Goal: Task Accomplishment & Management: Manage account settings

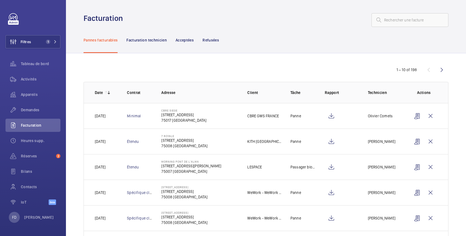
scroll to position [60, 0]
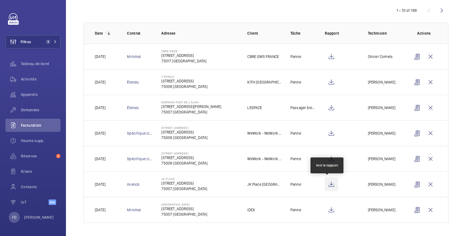
click at [326, 184] on wm-front-icon-button at bounding box center [331, 184] width 13 height 13
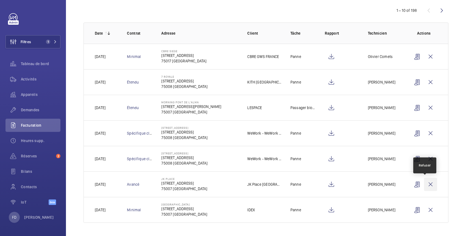
click at [424, 184] on wm-front-icon-button at bounding box center [430, 184] width 13 height 13
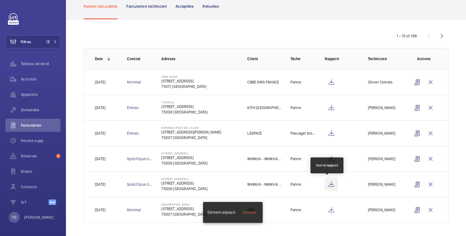
click at [327, 182] on wm-front-icon-button at bounding box center [331, 184] width 13 height 13
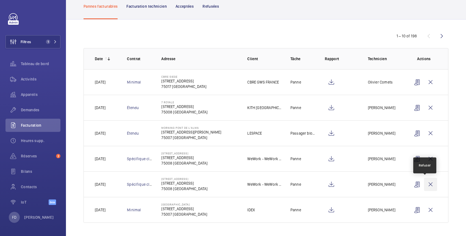
click at [425, 181] on wm-front-icon-button at bounding box center [430, 184] width 13 height 13
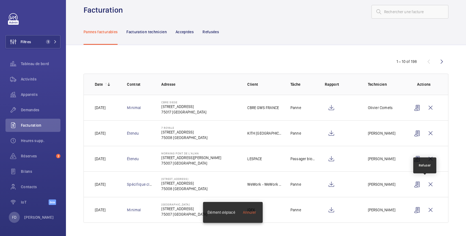
scroll to position [9, 0]
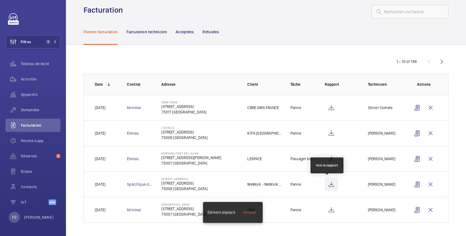
click at [327, 183] on wm-front-icon-button at bounding box center [331, 184] width 13 height 13
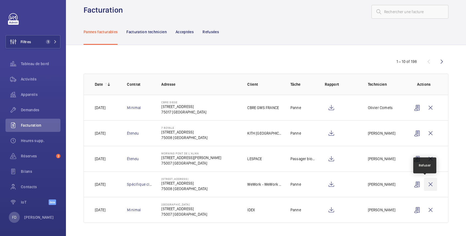
click at [424, 184] on wm-front-icon-button at bounding box center [430, 184] width 13 height 13
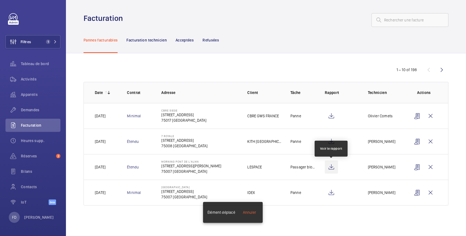
click at [331, 165] on wm-front-icon-button at bounding box center [331, 166] width 13 height 13
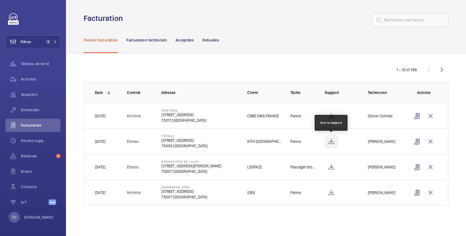
click at [331, 139] on wm-front-icon-button at bounding box center [331, 141] width 13 height 13
click at [441, 69] on wm-front-icon-button at bounding box center [441, 69] width 13 height 13
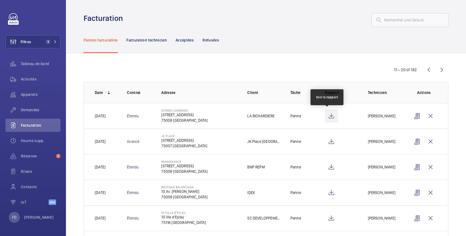
click at [329, 117] on wm-front-icon-button at bounding box center [331, 115] width 13 height 13
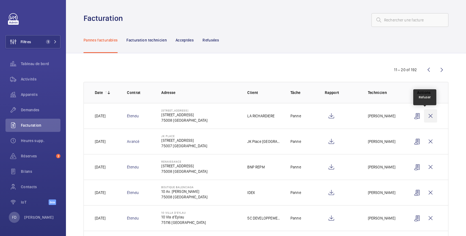
click at [426, 116] on wm-front-icon-button at bounding box center [430, 115] width 13 height 13
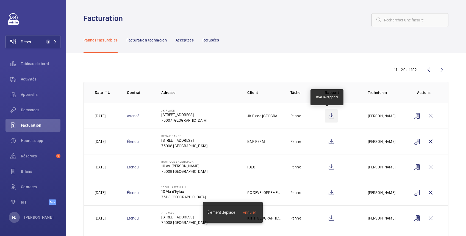
click at [326, 117] on wm-front-icon-button at bounding box center [331, 115] width 13 height 13
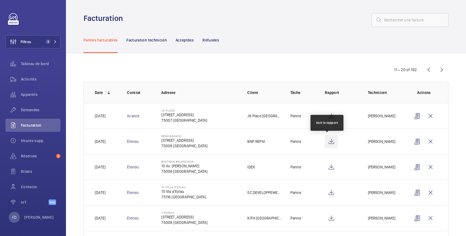
click at [327, 141] on wm-front-icon-button at bounding box center [331, 141] width 13 height 13
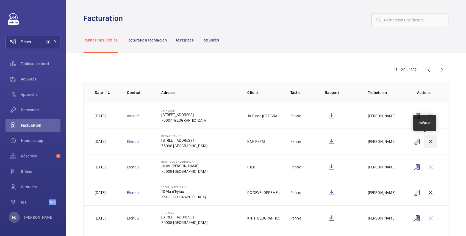
click at [424, 141] on wm-front-icon-button at bounding box center [430, 141] width 13 height 13
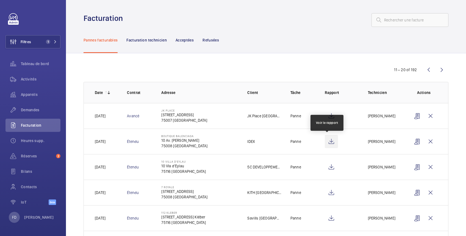
click at [327, 143] on wm-front-icon-button at bounding box center [331, 141] width 13 height 13
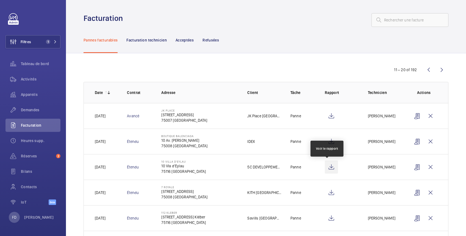
click at [328, 167] on wm-front-icon-button at bounding box center [331, 166] width 13 height 13
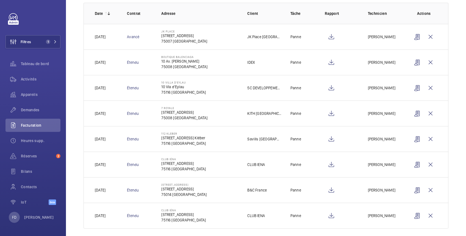
scroll to position [86, 0]
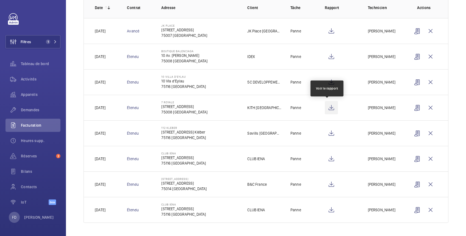
click at [329, 108] on wm-front-icon-button at bounding box center [331, 107] width 13 height 13
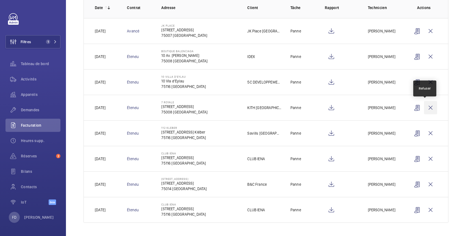
click at [424, 106] on wm-front-icon-button at bounding box center [430, 107] width 13 height 13
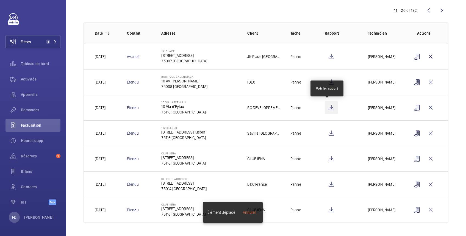
click at [328, 107] on wm-front-icon-button at bounding box center [331, 107] width 13 height 13
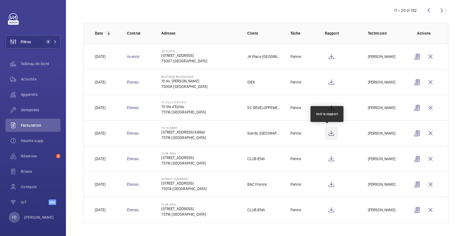
click at [327, 132] on wm-front-icon-button at bounding box center [331, 133] width 13 height 13
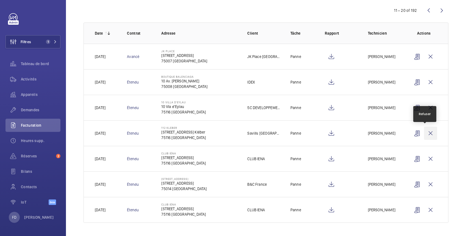
click at [424, 130] on wm-front-icon-button at bounding box center [430, 133] width 13 height 13
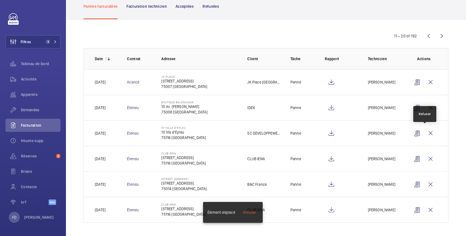
scroll to position [34, 0]
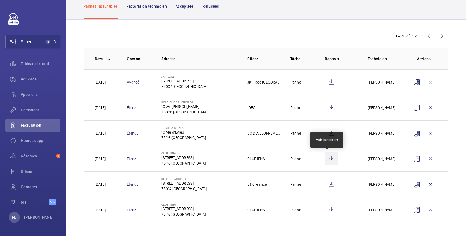
click at [328, 158] on wm-front-icon-button at bounding box center [331, 158] width 13 height 13
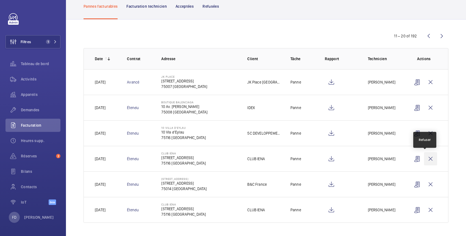
click at [425, 158] on wm-front-icon-button at bounding box center [430, 158] width 13 height 13
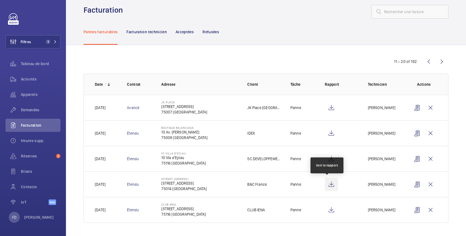
click at [328, 184] on wm-front-icon-button at bounding box center [331, 184] width 13 height 13
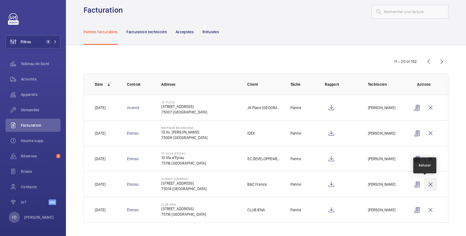
click at [424, 182] on wm-front-icon-button at bounding box center [430, 184] width 13 height 13
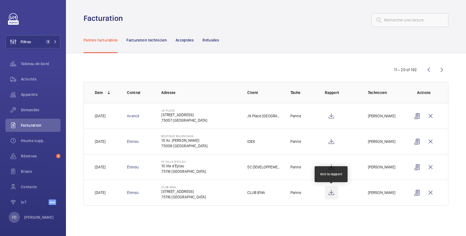
click at [332, 194] on wm-front-icon-button at bounding box center [331, 192] width 13 height 13
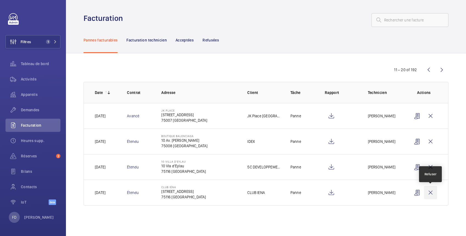
click at [432, 193] on wm-front-icon-button at bounding box center [430, 192] width 13 height 13
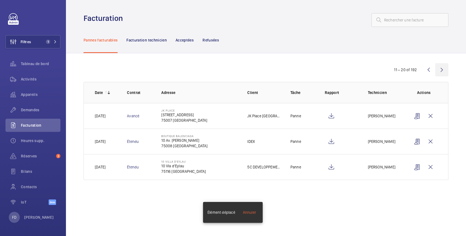
click at [442, 70] on wm-front-icon-button at bounding box center [441, 69] width 13 height 13
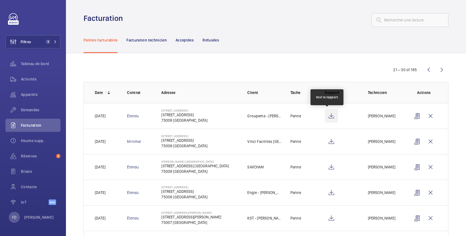
click at [328, 116] on wm-front-icon-button at bounding box center [331, 115] width 13 height 13
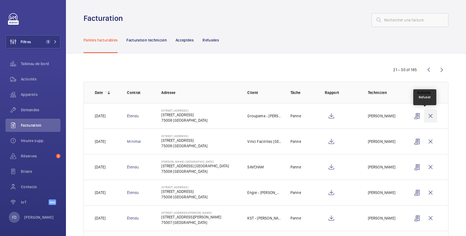
click at [424, 115] on wm-front-icon-button at bounding box center [430, 115] width 13 height 13
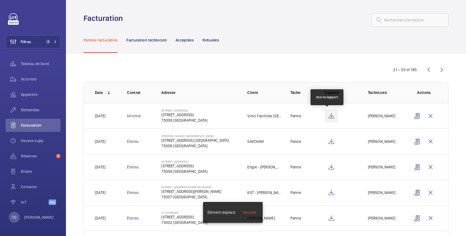
click at [327, 116] on wm-front-icon-button at bounding box center [331, 115] width 13 height 13
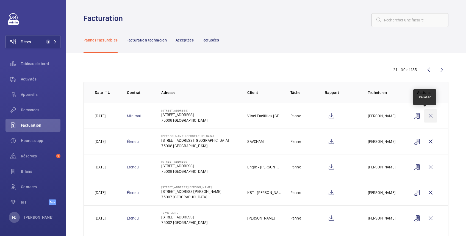
click at [424, 114] on wm-front-icon-button at bounding box center [430, 115] width 13 height 13
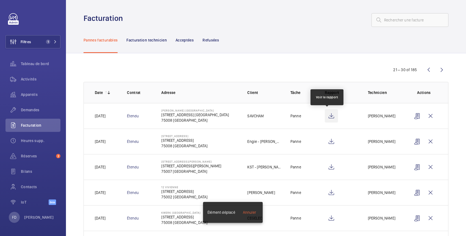
click at [327, 116] on wm-front-icon-button at bounding box center [331, 115] width 13 height 13
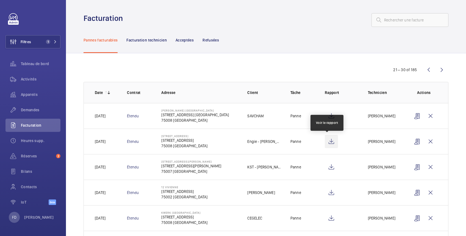
click at [327, 142] on wm-front-icon-button at bounding box center [331, 141] width 13 height 13
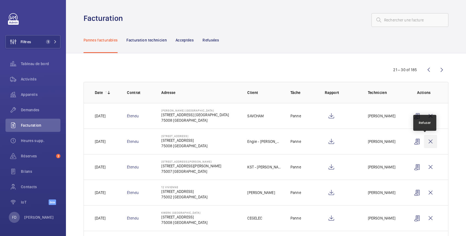
click at [424, 140] on wm-front-icon-button at bounding box center [430, 141] width 13 height 13
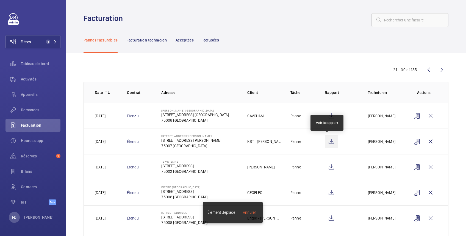
click at [328, 143] on wm-front-icon-button at bounding box center [331, 141] width 13 height 13
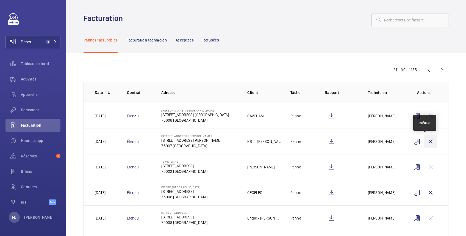
click at [426, 141] on wm-front-icon-button at bounding box center [430, 141] width 13 height 13
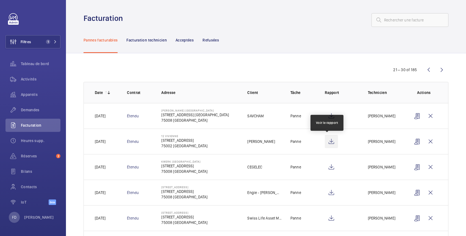
click at [329, 140] on wm-front-icon-button at bounding box center [331, 141] width 13 height 13
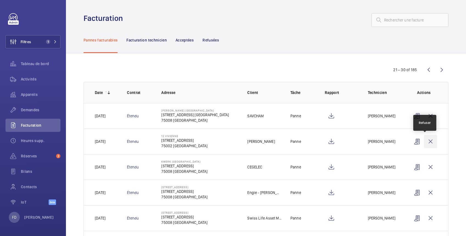
click at [426, 141] on wm-front-icon-button at bounding box center [430, 141] width 13 height 13
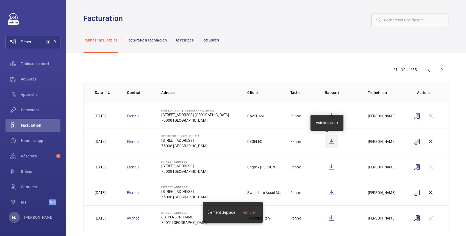
click at [328, 142] on wm-front-icon-button at bounding box center [331, 141] width 13 height 13
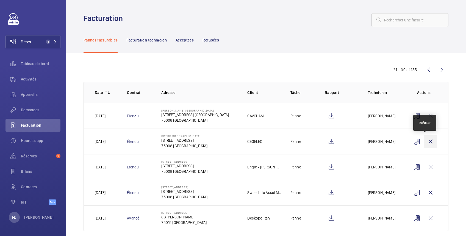
click at [427, 141] on wm-front-icon-button at bounding box center [430, 141] width 13 height 13
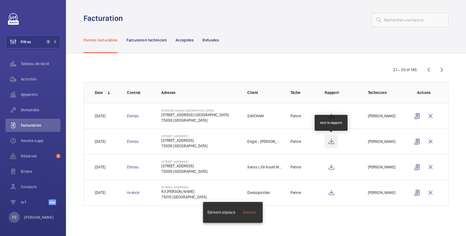
click at [333, 142] on wm-front-icon-button at bounding box center [331, 141] width 13 height 13
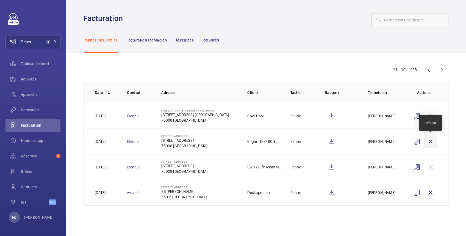
click at [430, 141] on wm-front-icon-button at bounding box center [430, 141] width 13 height 13
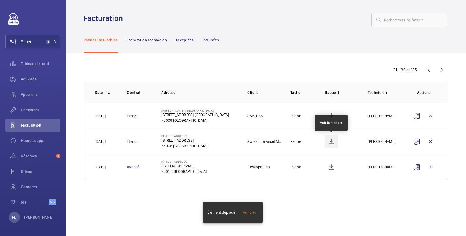
click at [331, 141] on wm-front-icon-button at bounding box center [331, 141] width 13 height 13
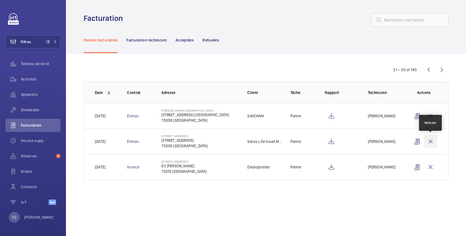
click at [430, 138] on wm-front-icon-button at bounding box center [430, 141] width 13 height 13
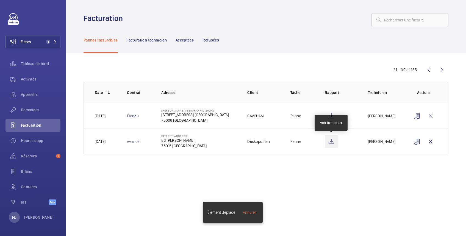
click at [331, 143] on wm-front-icon-button at bounding box center [331, 141] width 13 height 13
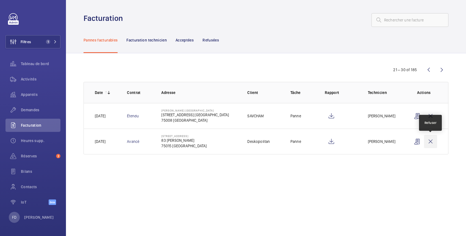
click at [431, 141] on wm-front-icon-button at bounding box center [430, 141] width 13 height 13
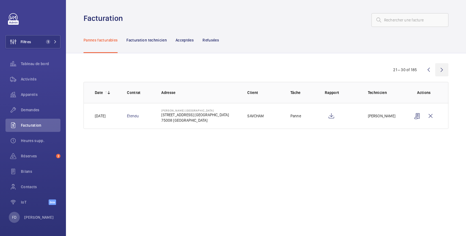
click at [442, 68] on wm-front-icon-button at bounding box center [441, 69] width 13 height 13
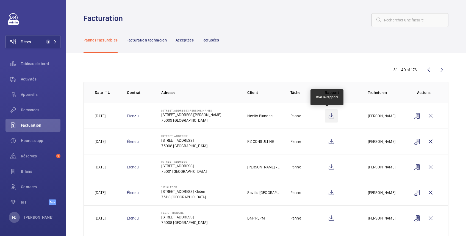
click at [327, 115] on wm-front-icon-button at bounding box center [331, 115] width 13 height 13
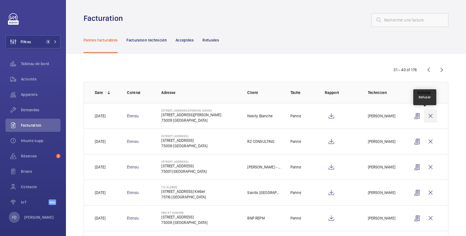
click at [424, 115] on wm-front-icon-button at bounding box center [430, 115] width 13 height 13
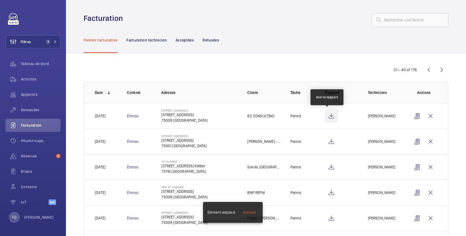
click at [327, 115] on wm-front-icon-button at bounding box center [331, 115] width 13 height 13
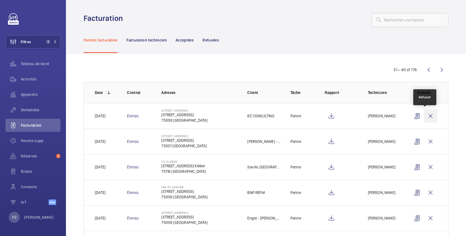
click at [424, 116] on wm-front-icon-button at bounding box center [430, 115] width 13 height 13
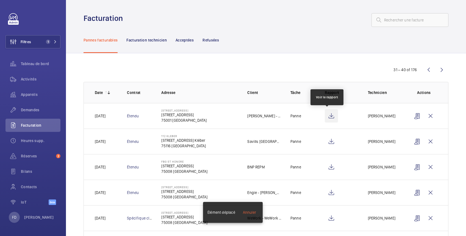
click at [328, 116] on wm-front-icon-button at bounding box center [331, 115] width 13 height 13
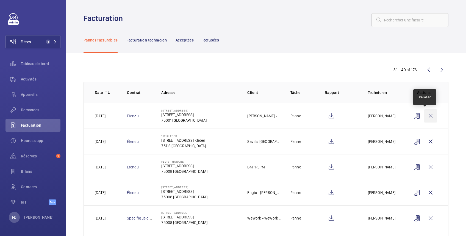
click at [425, 115] on wm-front-icon-button at bounding box center [430, 115] width 13 height 13
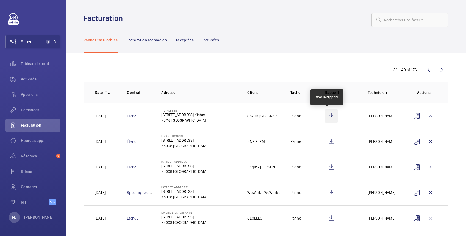
click at [330, 116] on wm-front-icon-button at bounding box center [331, 115] width 13 height 13
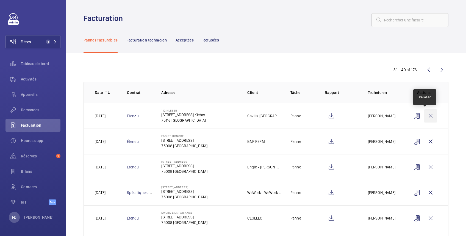
click at [424, 115] on wm-front-icon-button at bounding box center [430, 115] width 13 height 13
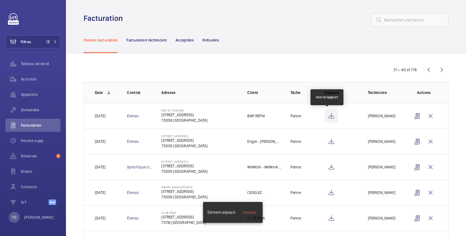
click at [325, 116] on wm-front-icon-button at bounding box center [331, 115] width 13 height 13
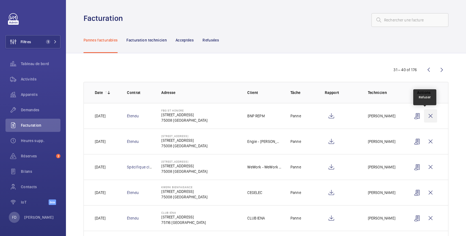
click at [426, 116] on wm-front-icon-button at bounding box center [430, 115] width 13 height 13
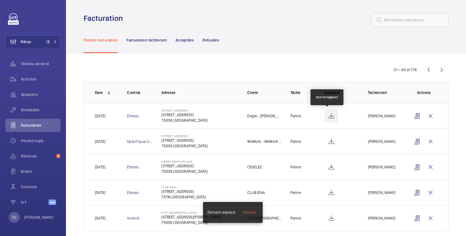
click at [329, 113] on wm-front-icon-button at bounding box center [331, 115] width 13 height 13
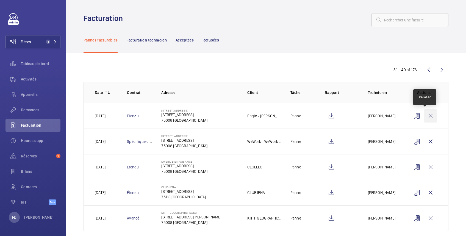
click at [424, 115] on wm-front-icon-button at bounding box center [430, 115] width 13 height 13
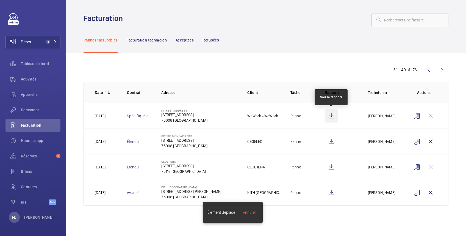
click at [331, 114] on wm-front-icon-button at bounding box center [331, 115] width 13 height 13
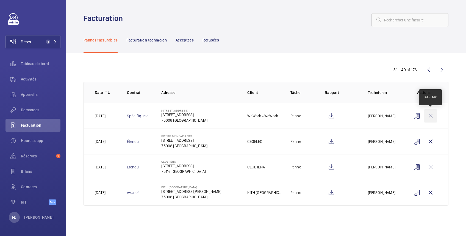
click at [432, 113] on wm-front-icon-button at bounding box center [430, 115] width 13 height 13
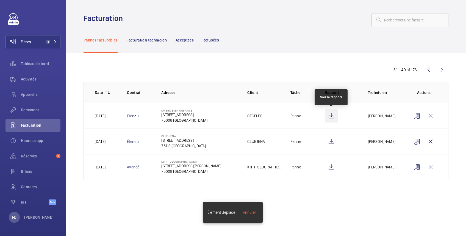
click at [333, 113] on wm-front-icon-button at bounding box center [331, 115] width 13 height 13
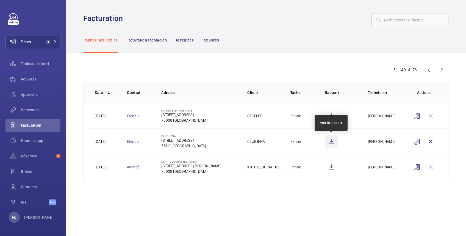
click at [332, 142] on wm-front-icon-button at bounding box center [331, 141] width 13 height 13
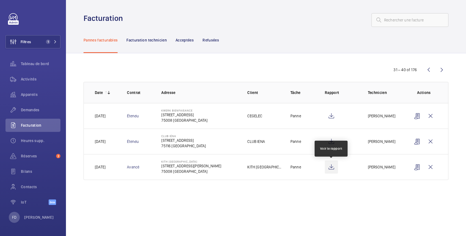
click at [330, 167] on wm-front-icon-button at bounding box center [331, 166] width 13 height 13
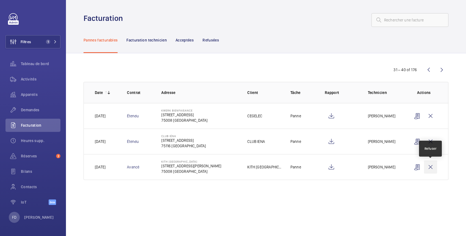
click at [431, 166] on wm-front-icon-button at bounding box center [430, 166] width 13 height 13
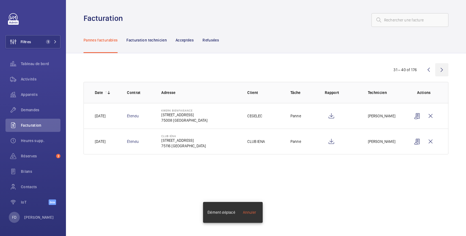
click at [442, 70] on wm-front-icon-button at bounding box center [441, 69] width 13 height 13
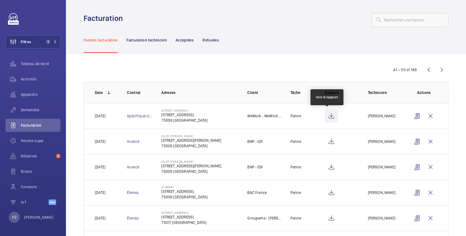
click at [327, 116] on wm-front-icon-button at bounding box center [331, 115] width 13 height 13
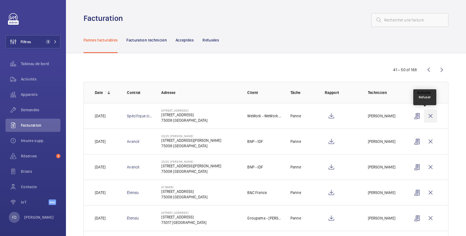
click at [424, 113] on wm-front-icon-button at bounding box center [430, 115] width 13 height 13
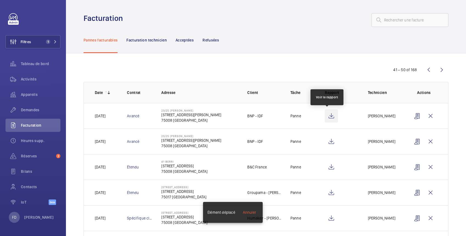
click at [326, 113] on wm-front-icon-button at bounding box center [331, 115] width 13 height 13
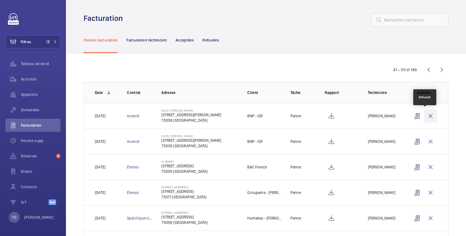
click at [424, 117] on wm-front-icon-button at bounding box center [430, 115] width 13 height 13
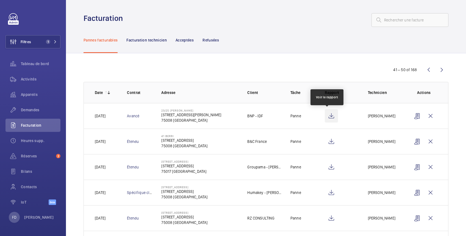
click at [327, 117] on wm-front-icon-button at bounding box center [331, 115] width 13 height 13
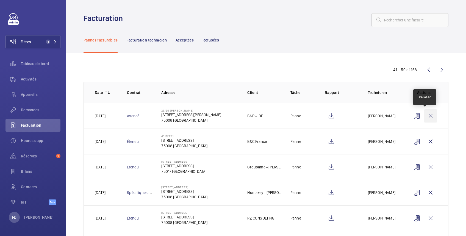
click at [426, 116] on wm-front-icon-button at bounding box center [430, 115] width 13 height 13
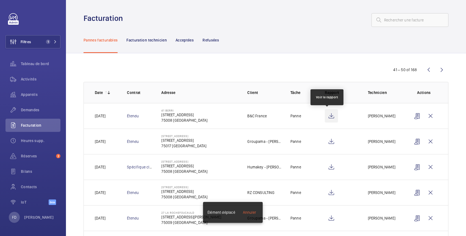
click at [329, 115] on wm-front-icon-button at bounding box center [331, 115] width 13 height 13
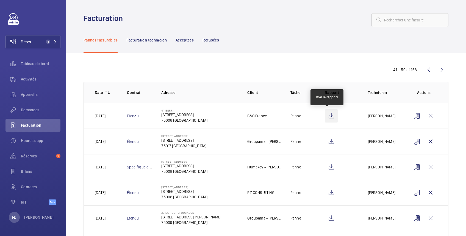
click at [328, 116] on wm-front-icon-button at bounding box center [331, 115] width 13 height 13
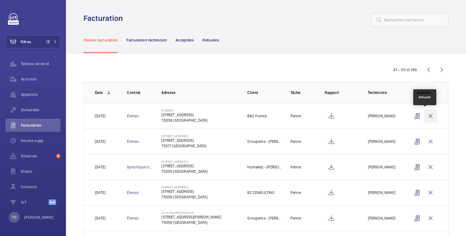
click at [425, 115] on wm-front-icon-button at bounding box center [430, 115] width 13 height 13
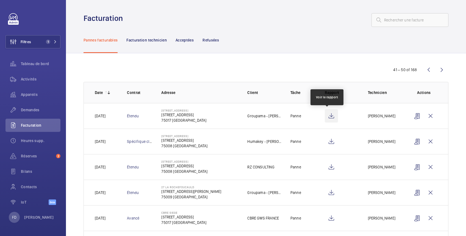
click at [329, 116] on wm-front-icon-button at bounding box center [331, 115] width 13 height 13
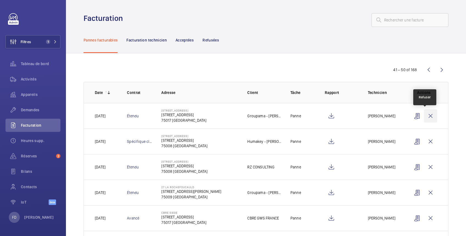
click at [426, 114] on wm-front-icon-button at bounding box center [430, 115] width 13 height 13
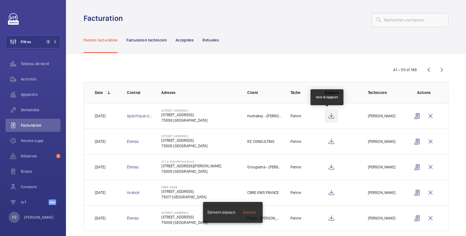
click at [327, 115] on wm-front-icon-button at bounding box center [331, 115] width 13 height 13
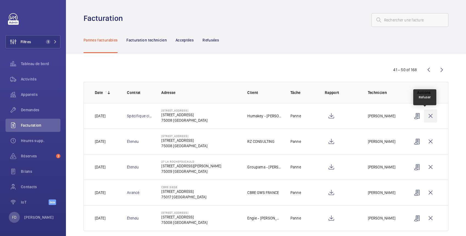
click at [426, 117] on wm-front-icon-button at bounding box center [430, 115] width 13 height 13
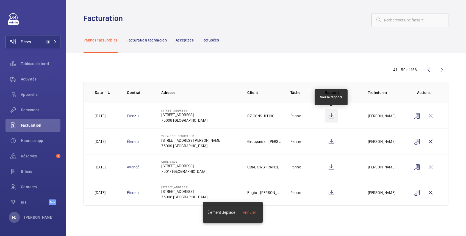
click at [332, 116] on wm-front-icon-button at bounding box center [331, 115] width 13 height 13
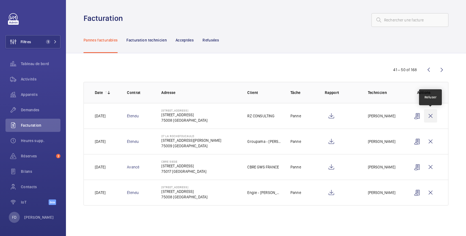
click at [431, 111] on wm-front-icon-button at bounding box center [430, 115] width 13 height 13
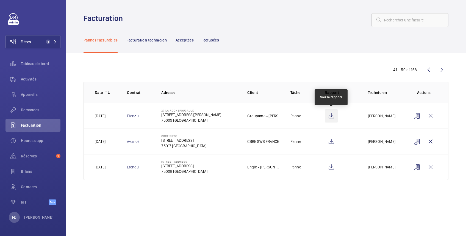
click at [330, 115] on wm-front-icon-button at bounding box center [331, 115] width 13 height 13
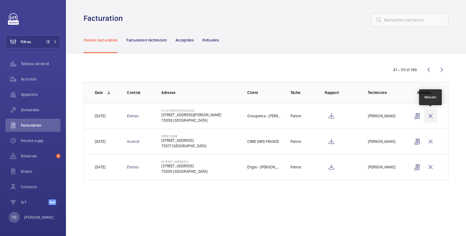
click at [431, 116] on wm-front-icon-button at bounding box center [430, 115] width 13 height 13
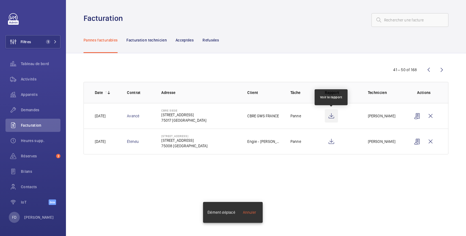
click at [330, 115] on wm-front-icon-button at bounding box center [331, 115] width 13 height 13
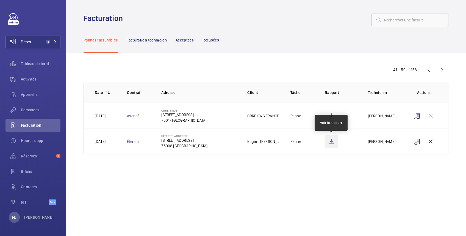
click at [332, 141] on wm-front-icon-button at bounding box center [331, 141] width 13 height 13
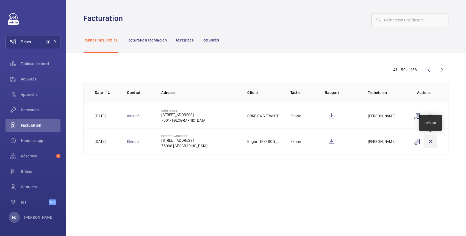
click at [431, 140] on wm-front-icon-button at bounding box center [430, 141] width 13 height 13
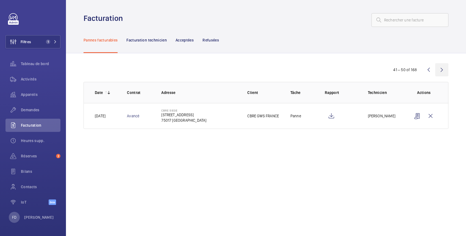
click at [440, 68] on wm-front-icon-button at bounding box center [441, 69] width 13 height 13
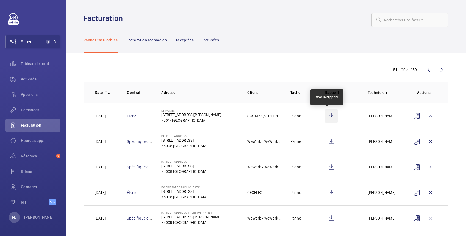
click at [326, 115] on wm-front-icon-button at bounding box center [331, 115] width 13 height 13
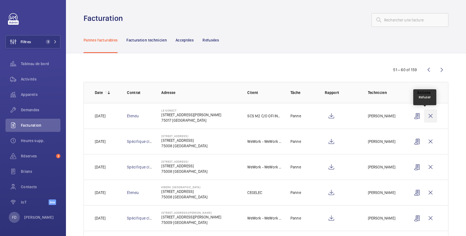
click at [424, 115] on wm-front-icon-button at bounding box center [430, 115] width 13 height 13
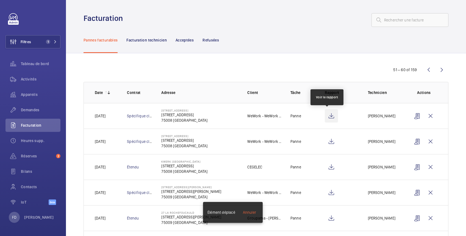
click at [327, 114] on wm-front-icon-button at bounding box center [331, 115] width 13 height 13
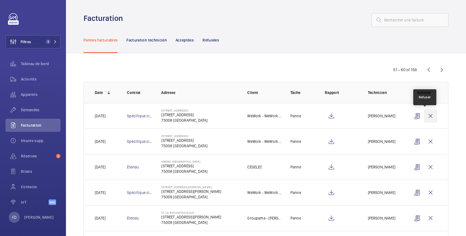
click at [426, 115] on wm-front-icon-button at bounding box center [430, 115] width 13 height 13
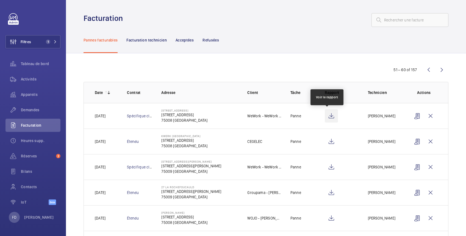
click at [327, 115] on wm-front-icon-button at bounding box center [331, 115] width 13 height 13
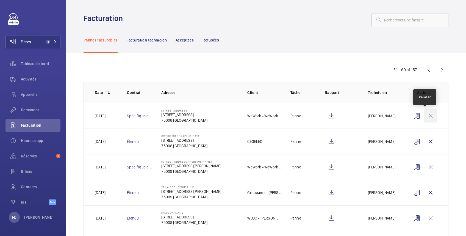
click at [424, 117] on wm-front-icon-button at bounding box center [430, 115] width 13 height 13
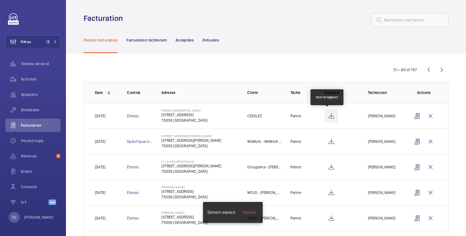
click at [326, 116] on wm-front-icon-button at bounding box center [331, 115] width 13 height 13
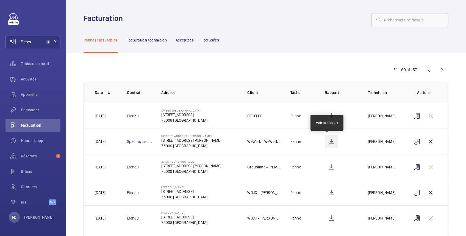
click at [328, 140] on wm-front-icon-button at bounding box center [331, 141] width 13 height 13
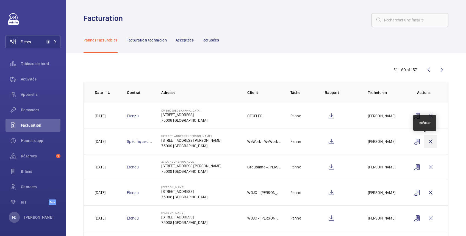
click at [424, 140] on wm-front-icon-button at bounding box center [430, 141] width 13 height 13
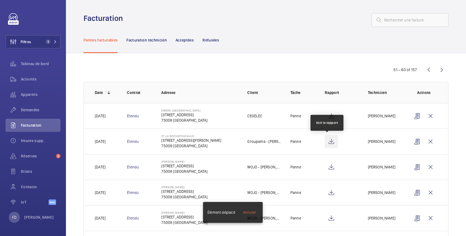
click at [327, 142] on wm-front-icon-button at bounding box center [331, 141] width 13 height 13
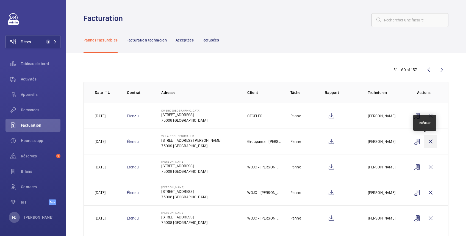
click at [425, 143] on wm-front-icon-button at bounding box center [430, 141] width 13 height 13
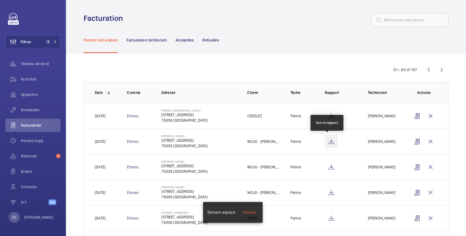
click at [325, 142] on wm-front-icon-button at bounding box center [331, 141] width 13 height 13
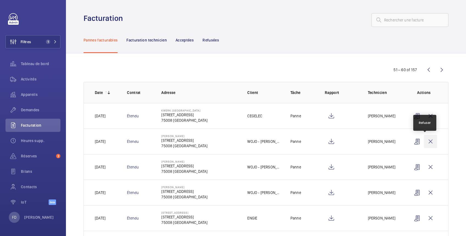
click at [425, 141] on wm-front-icon-button at bounding box center [430, 141] width 13 height 13
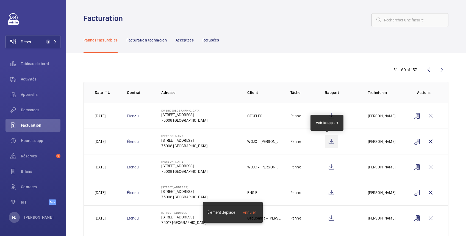
click at [327, 143] on wm-front-icon-button at bounding box center [331, 141] width 13 height 13
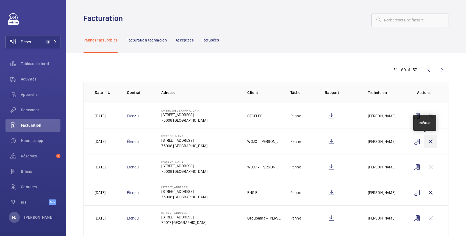
click at [424, 141] on wm-front-icon-button at bounding box center [430, 141] width 13 height 13
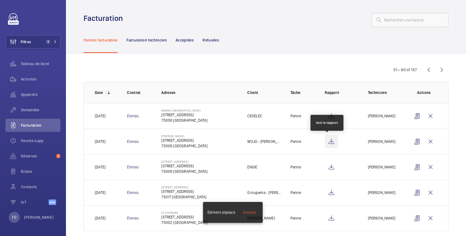
click at [328, 142] on wm-front-icon-button at bounding box center [331, 141] width 13 height 13
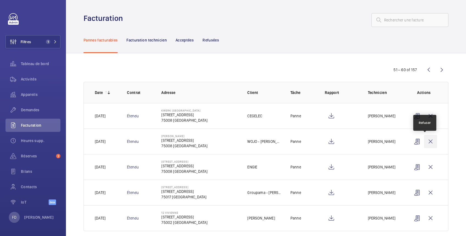
click at [425, 141] on wm-front-icon-button at bounding box center [430, 141] width 13 height 13
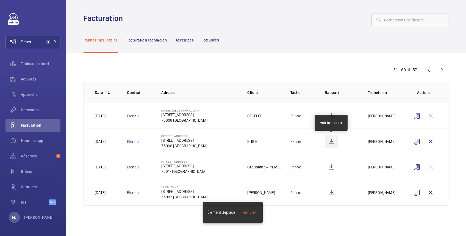
click at [332, 139] on wm-front-icon-button at bounding box center [331, 141] width 13 height 13
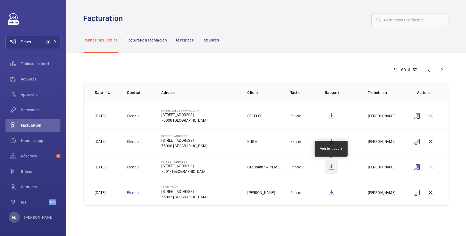
click at [330, 169] on wm-front-icon-button at bounding box center [331, 166] width 13 height 13
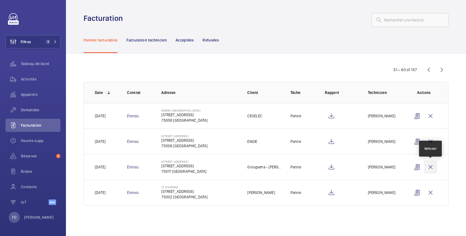
click at [431, 167] on wm-front-icon-button at bounding box center [430, 166] width 13 height 13
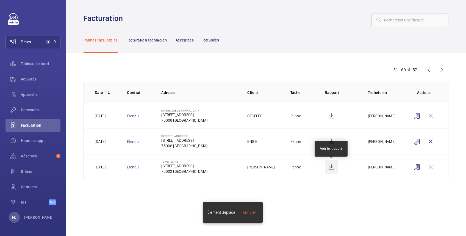
click at [332, 167] on wm-front-icon-button at bounding box center [331, 166] width 13 height 13
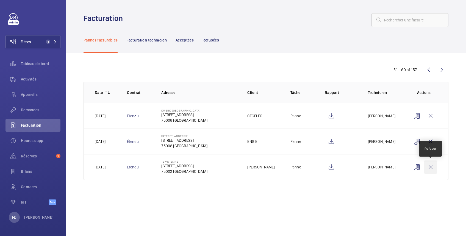
click at [430, 168] on wm-front-icon-button at bounding box center [430, 166] width 13 height 13
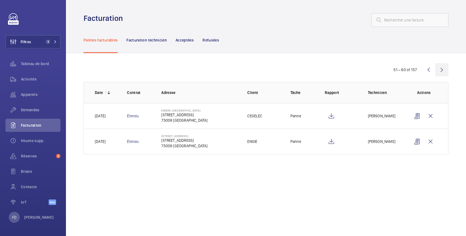
click at [443, 69] on wm-front-icon-button at bounding box center [441, 69] width 13 height 13
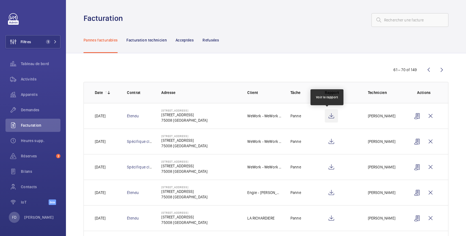
click at [326, 116] on wm-front-icon-button at bounding box center [331, 115] width 13 height 13
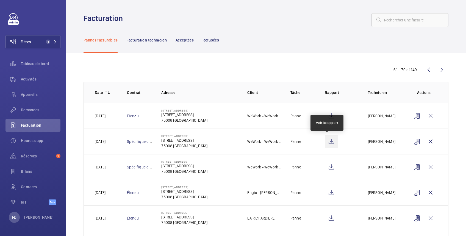
click at [326, 143] on wm-front-icon-button at bounding box center [331, 141] width 13 height 13
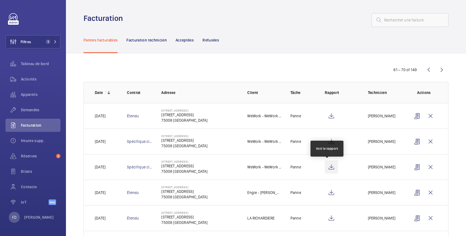
click at [327, 167] on wm-front-icon-button at bounding box center [331, 166] width 13 height 13
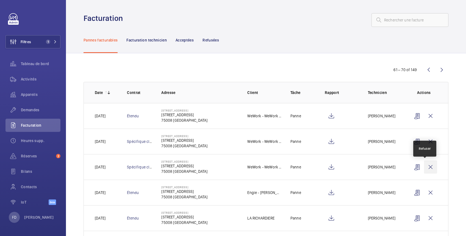
click at [425, 167] on wm-front-icon-button at bounding box center [430, 166] width 13 height 13
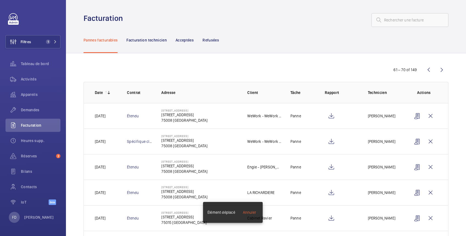
scroll to position [97, 0]
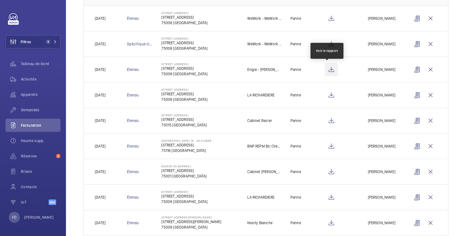
click at [329, 69] on wm-front-icon-button at bounding box center [331, 69] width 13 height 13
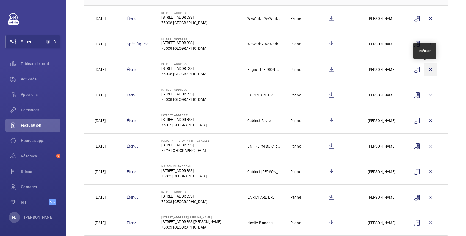
click at [426, 69] on wm-front-icon-button at bounding box center [430, 69] width 13 height 13
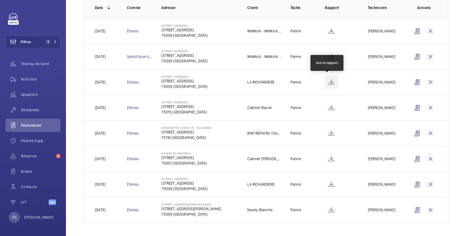
click at [328, 80] on wm-front-icon-button at bounding box center [331, 82] width 13 height 13
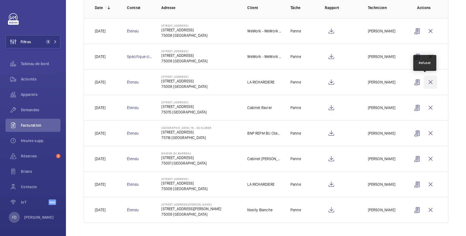
click at [426, 81] on wm-front-icon-button at bounding box center [430, 82] width 13 height 13
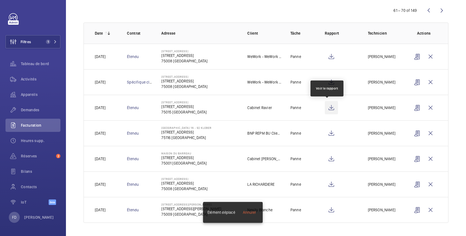
click at [329, 109] on wm-front-icon-button at bounding box center [331, 107] width 13 height 13
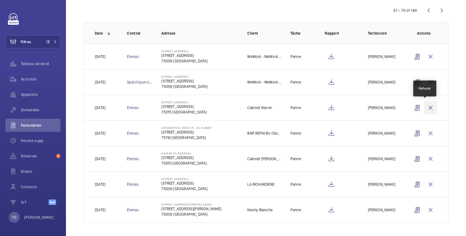
click at [427, 107] on wm-front-icon-button at bounding box center [430, 107] width 13 height 13
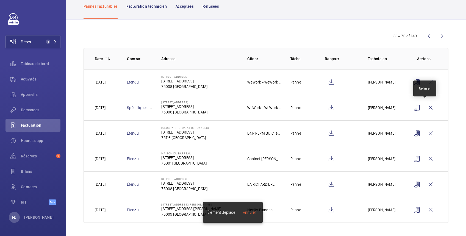
scroll to position [34, 0]
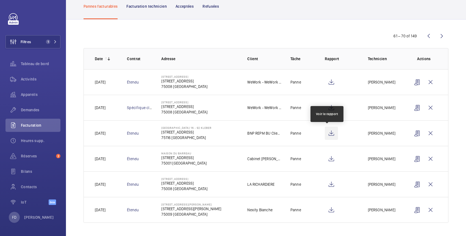
click at [328, 134] on wm-front-icon-button at bounding box center [331, 133] width 13 height 13
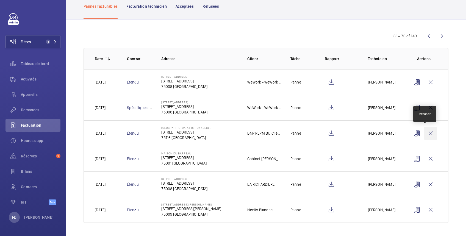
click at [426, 131] on wm-front-icon-button at bounding box center [430, 133] width 13 height 13
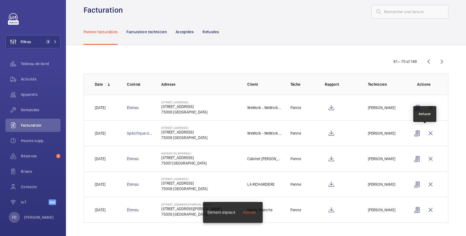
scroll to position [9, 0]
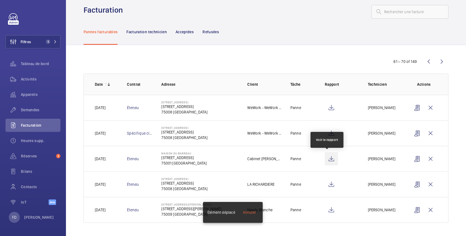
click at [327, 158] on wm-front-icon-button at bounding box center [331, 158] width 13 height 13
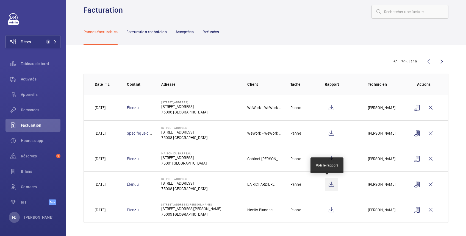
click at [328, 185] on wm-front-icon-button at bounding box center [331, 184] width 13 height 13
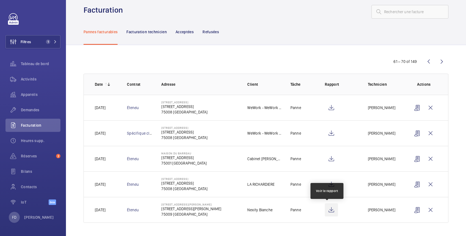
click at [328, 209] on wm-front-icon-button at bounding box center [331, 209] width 13 height 13
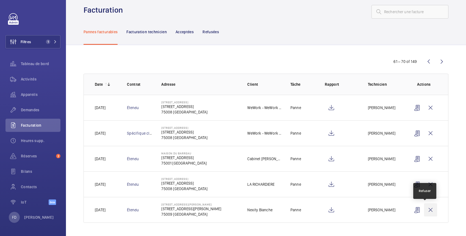
click at [425, 210] on wm-front-icon-button at bounding box center [430, 209] width 13 height 13
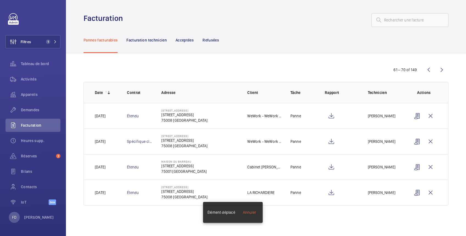
scroll to position [0, 0]
click at [441, 70] on wm-front-icon-button at bounding box center [441, 69] width 13 height 13
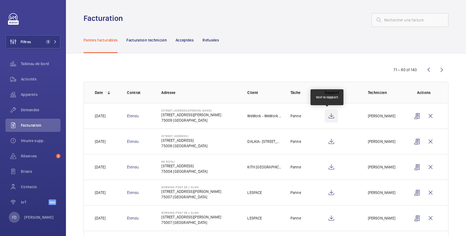
click at [328, 116] on wm-front-icon-button at bounding box center [331, 115] width 13 height 13
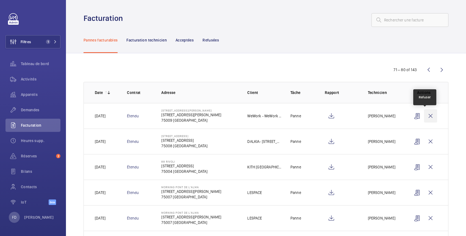
click at [424, 117] on wm-front-icon-button at bounding box center [430, 115] width 13 height 13
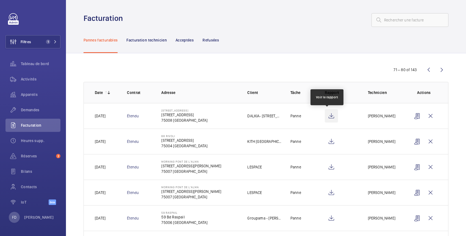
click at [327, 116] on wm-front-icon-button at bounding box center [331, 115] width 13 height 13
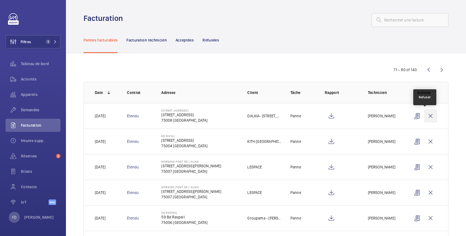
click at [426, 114] on wm-front-icon-button at bounding box center [430, 115] width 13 height 13
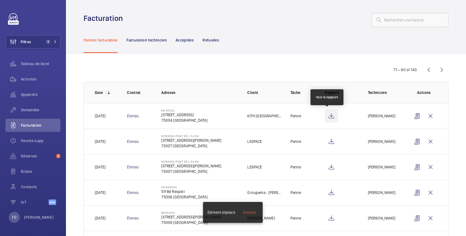
click at [329, 116] on wm-front-icon-button at bounding box center [331, 115] width 13 height 13
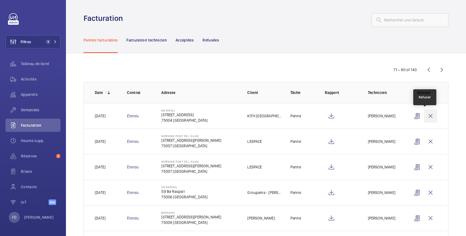
click at [425, 116] on wm-front-icon-button at bounding box center [430, 115] width 13 height 13
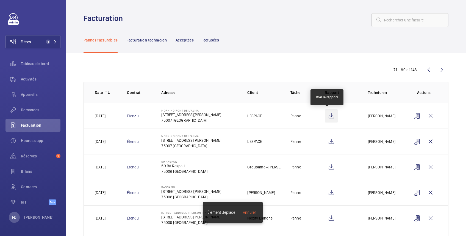
click at [328, 115] on wm-front-icon-button at bounding box center [331, 115] width 13 height 13
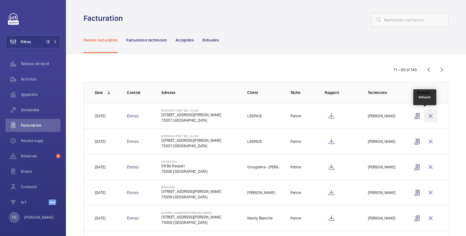
click at [425, 116] on wm-front-icon-button at bounding box center [430, 115] width 13 height 13
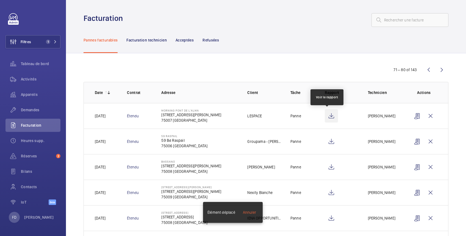
click at [327, 113] on wm-front-icon-button at bounding box center [331, 115] width 13 height 13
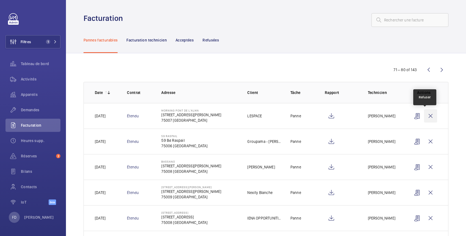
click at [426, 115] on wm-front-icon-button at bounding box center [430, 115] width 13 height 13
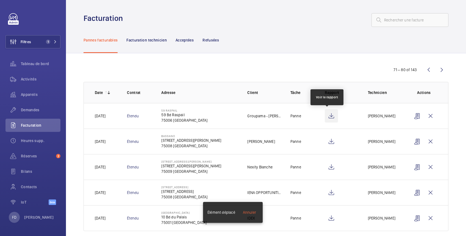
click at [328, 116] on wm-front-icon-button at bounding box center [331, 115] width 13 height 13
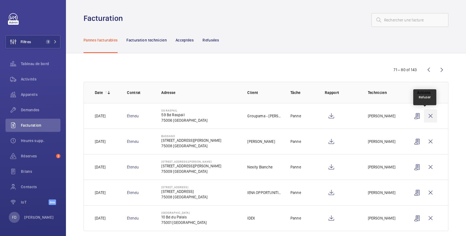
click at [425, 116] on wm-front-icon-button at bounding box center [430, 115] width 13 height 13
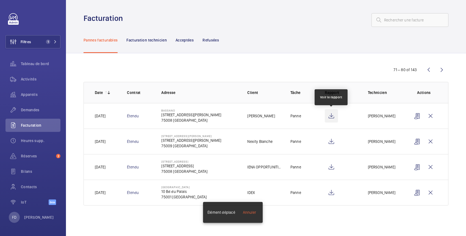
click at [330, 114] on wm-front-icon-button at bounding box center [331, 115] width 13 height 13
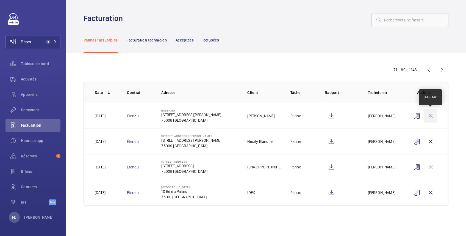
click at [432, 114] on wm-front-icon-button at bounding box center [430, 115] width 13 height 13
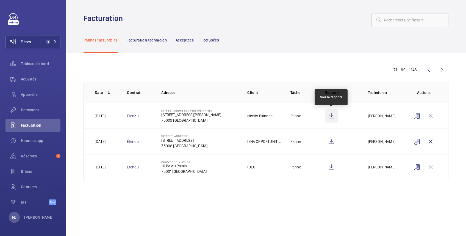
click at [330, 114] on wm-front-icon-button at bounding box center [331, 115] width 13 height 13
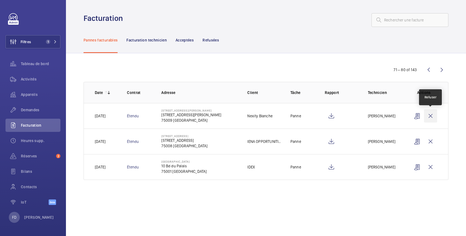
click at [432, 115] on wm-front-icon-button at bounding box center [430, 115] width 13 height 13
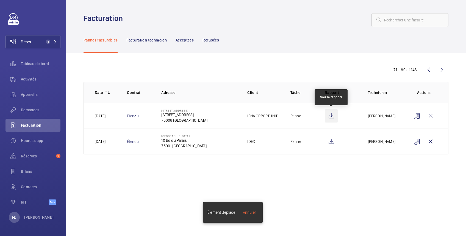
click at [331, 117] on wm-front-icon-button at bounding box center [331, 115] width 13 height 13
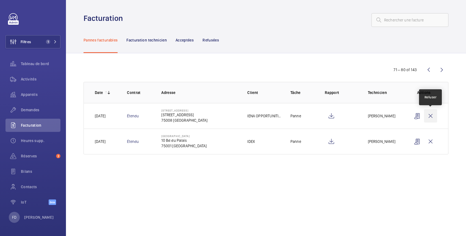
click at [430, 116] on wm-front-icon-button at bounding box center [430, 115] width 13 height 13
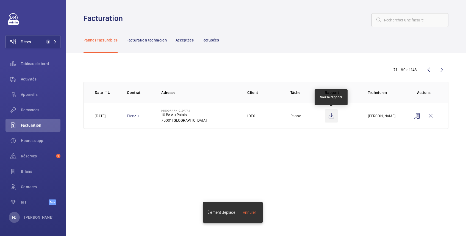
click at [332, 117] on wm-front-icon-button at bounding box center [331, 115] width 13 height 13
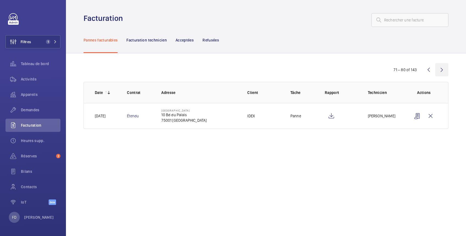
click at [441, 68] on wm-front-icon-button at bounding box center [441, 69] width 13 height 13
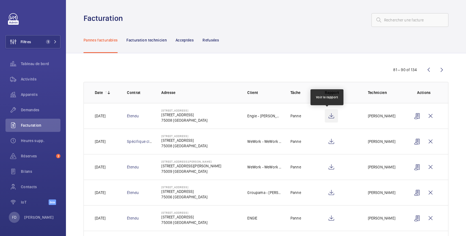
click at [327, 116] on wm-front-icon-button at bounding box center [331, 115] width 13 height 13
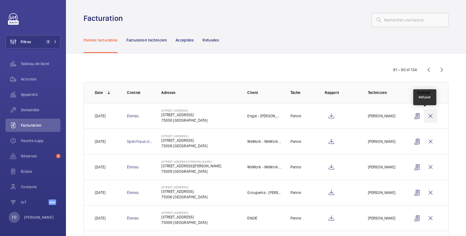
click at [424, 116] on wm-front-icon-button at bounding box center [430, 115] width 13 height 13
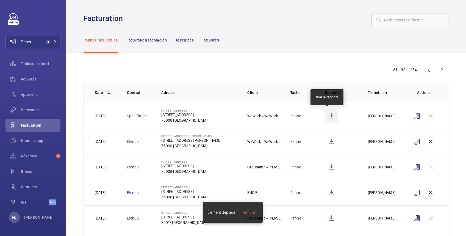
click at [326, 115] on wm-front-icon-button at bounding box center [331, 115] width 13 height 13
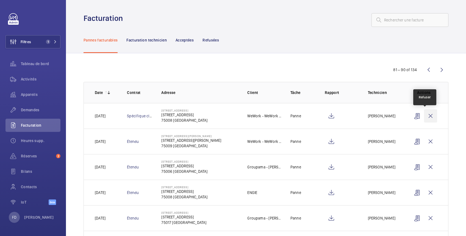
click at [425, 116] on wm-front-icon-button at bounding box center [430, 115] width 13 height 13
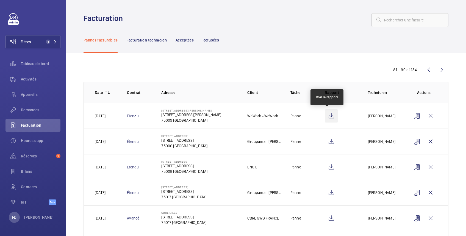
click at [327, 116] on wm-front-icon-button at bounding box center [331, 115] width 13 height 13
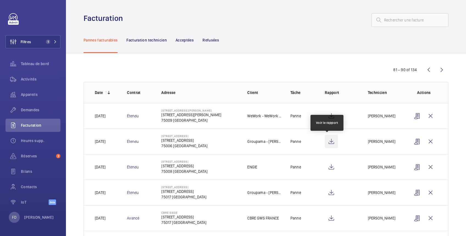
click at [325, 143] on wm-front-icon-button at bounding box center [331, 141] width 13 height 13
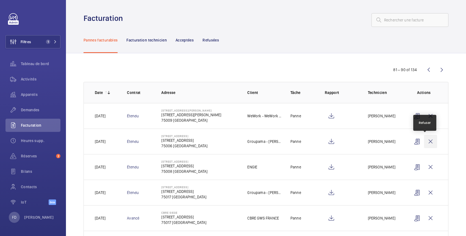
click at [427, 139] on wm-front-icon-button at bounding box center [430, 141] width 13 height 13
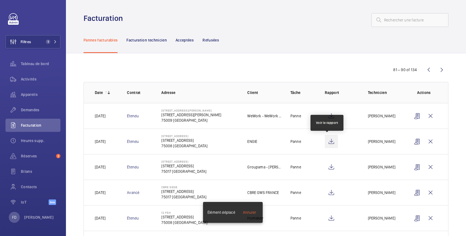
click at [328, 143] on wm-front-icon-button at bounding box center [331, 141] width 13 height 13
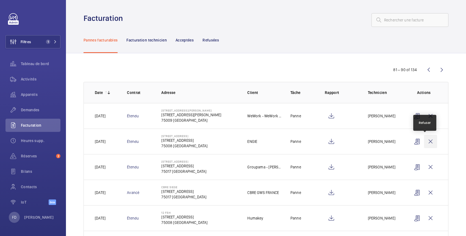
click at [426, 142] on wm-front-icon-button at bounding box center [430, 141] width 13 height 13
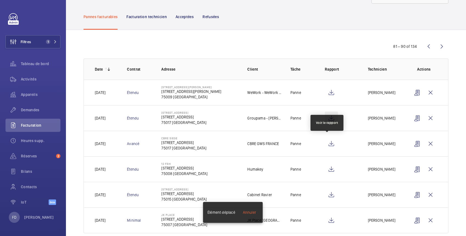
scroll to position [34, 0]
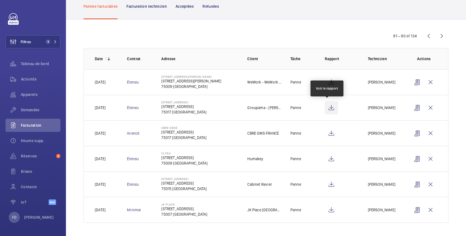
click at [329, 106] on wm-front-icon-button at bounding box center [331, 107] width 13 height 13
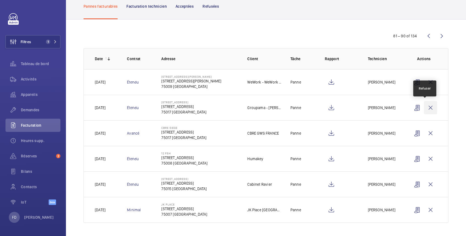
click at [426, 107] on wm-front-icon-button at bounding box center [430, 107] width 13 height 13
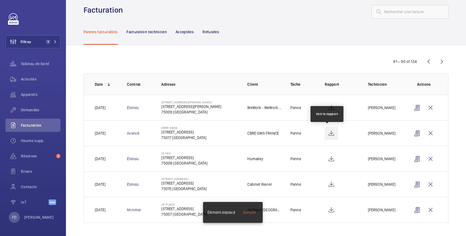
click at [325, 132] on wm-front-icon-button at bounding box center [331, 133] width 13 height 13
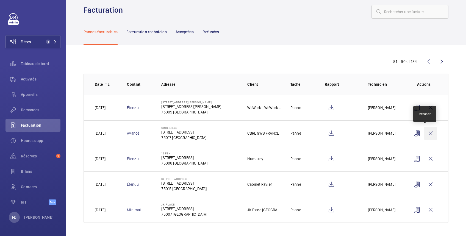
click at [424, 133] on wm-front-icon-button at bounding box center [430, 133] width 13 height 13
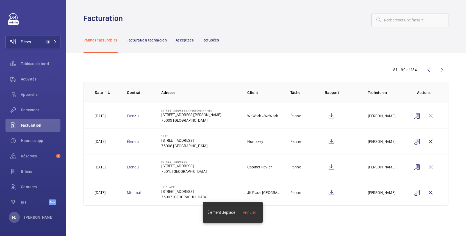
scroll to position [0, 0]
click at [331, 142] on wm-front-icon-button at bounding box center [331, 141] width 13 height 13
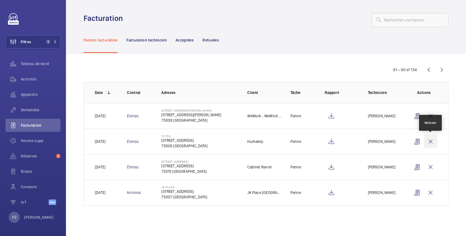
click at [431, 140] on wm-front-icon-button at bounding box center [430, 141] width 13 height 13
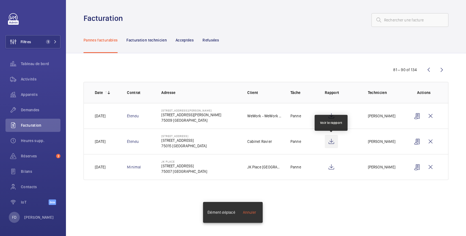
click at [331, 141] on wm-front-icon-button at bounding box center [331, 141] width 13 height 13
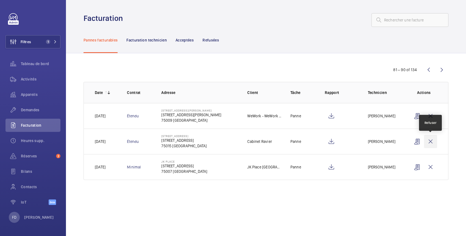
click at [431, 143] on wm-front-icon-button at bounding box center [430, 141] width 13 height 13
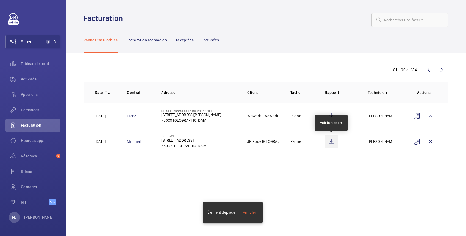
click at [331, 143] on wm-front-icon-button at bounding box center [331, 141] width 13 height 13
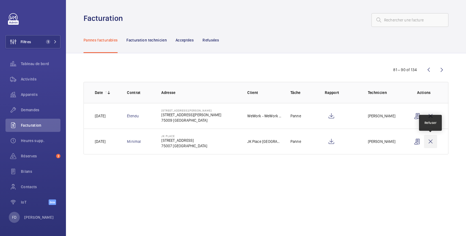
click at [430, 142] on wm-front-icon-button at bounding box center [430, 141] width 13 height 13
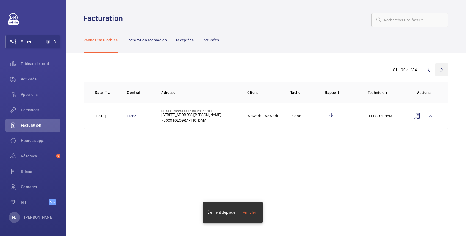
click at [441, 68] on wm-front-icon-button at bounding box center [441, 69] width 13 height 13
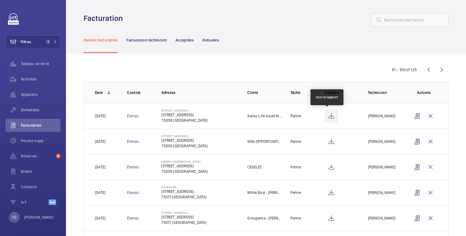
click at [325, 115] on wm-front-icon-button at bounding box center [331, 115] width 13 height 13
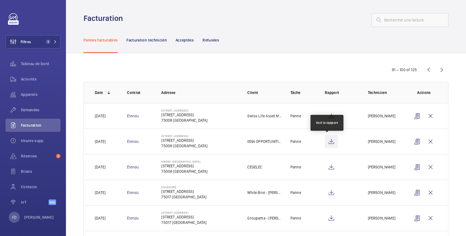
click at [329, 141] on wm-front-icon-button at bounding box center [331, 141] width 13 height 13
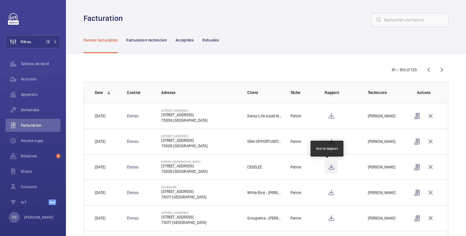
click at [329, 169] on wm-front-icon-button at bounding box center [331, 166] width 13 height 13
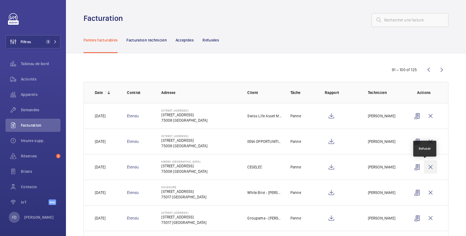
click at [424, 167] on wm-front-icon-button at bounding box center [430, 166] width 13 height 13
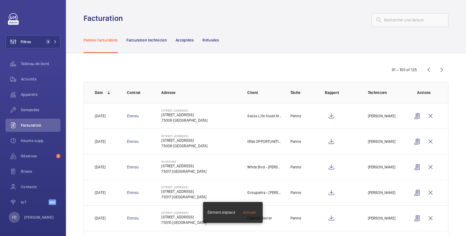
scroll to position [97, 0]
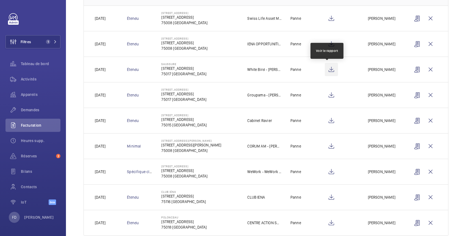
click at [328, 70] on wm-front-icon-button at bounding box center [331, 69] width 13 height 13
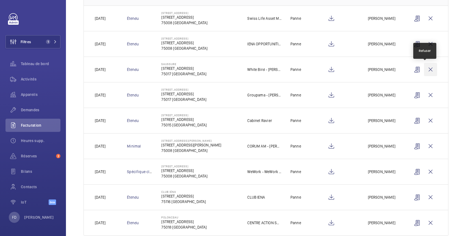
click at [426, 67] on wm-front-icon-button at bounding box center [430, 69] width 13 height 13
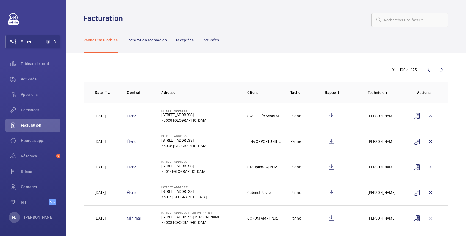
scroll to position [86, 0]
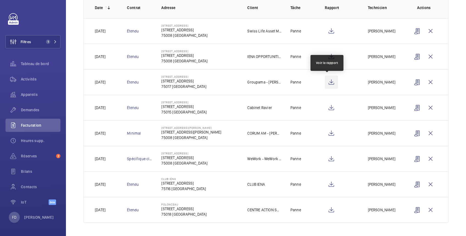
click at [327, 81] on wm-front-icon-button at bounding box center [331, 82] width 13 height 13
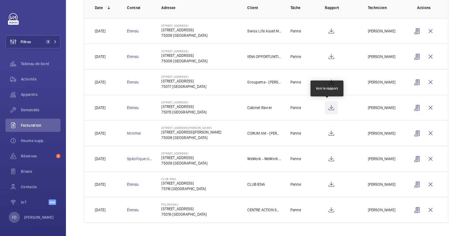
click at [327, 106] on wm-front-icon-button at bounding box center [331, 107] width 13 height 13
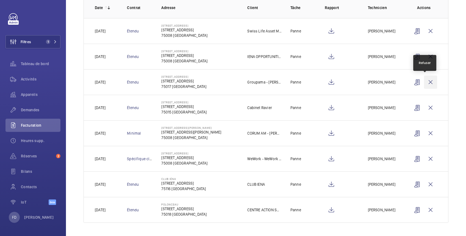
click at [424, 82] on wm-front-icon-button at bounding box center [430, 82] width 13 height 13
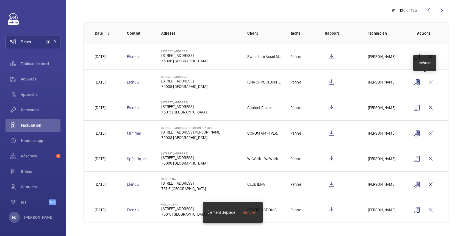
scroll to position [60, 0]
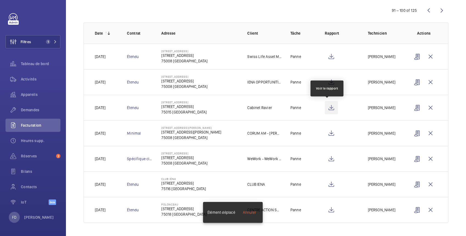
click at [328, 107] on wm-front-icon-button at bounding box center [331, 107] width 13 height 13
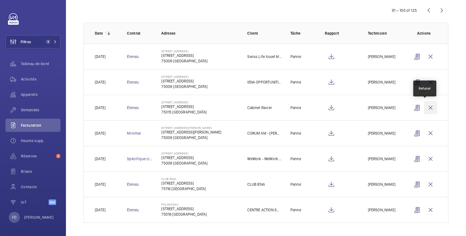
click at [425, 107] on wm-front-icon-button at bounding box center [430, 107] width 13 height 13
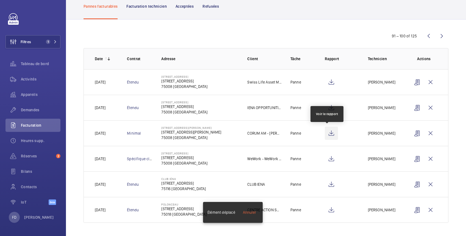
click at [327, 132] on wm-front-icon-button at bounding box center [331, 133] width 13 height 13
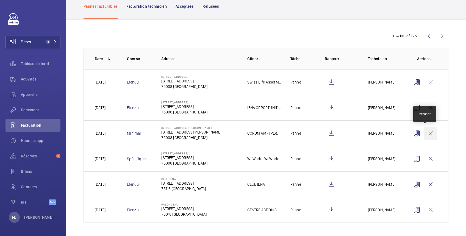
click at [427, 133] on wm-front-icon-button at bounding box center [430, 133] width 13 height 13
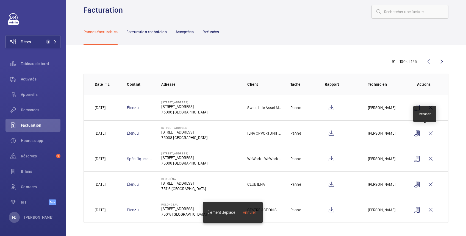
scroll to position [9, 0]
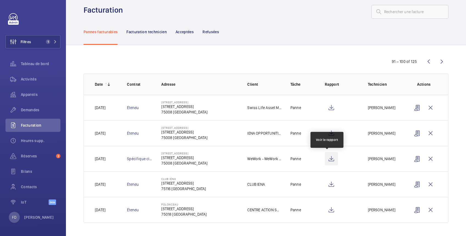
click at [327, 157] on wm-front-icon-button at bounding box center [331, 158] width 13 height 13
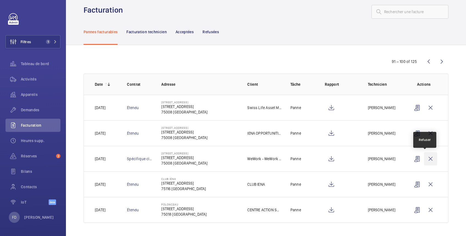
click at [424, 158] on wm-front-icon-button at bounding box center [430, 158] width 13 height 13
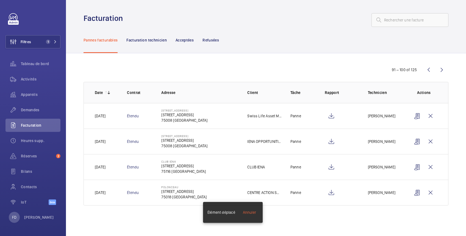
scroll to position [0, 0]
click at [331, 168] on wm-front-icon-button at bounding box center [331, 166] width 13 height 13
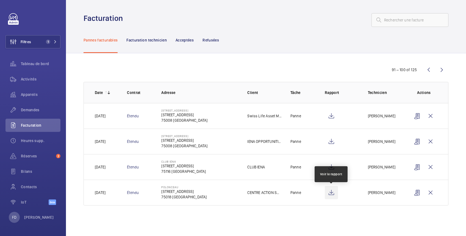
click at [330, 192] on wm-front-icon-button at bounding box center [331, 192] width 13 height 13
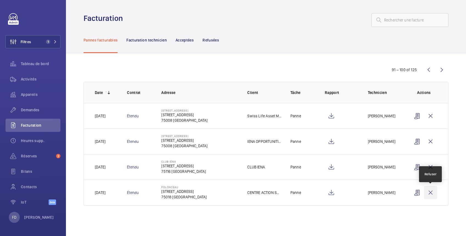
click at [432, 194] on wm-front-icon-button at bounding box center [430, 192] width 13 height 13
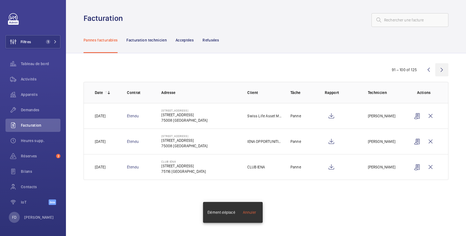
click at [442, 69] on wm-front-icon-button at bounding box center [441, 69] width 13 height 13
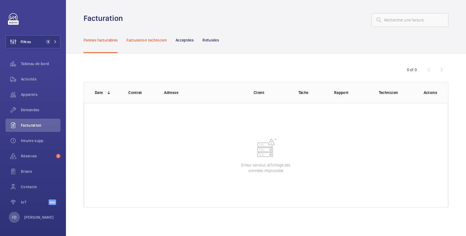
click at [149, 40] on p "Facturation technicien" at bounding box center [146, 39] width 40 height 5
click at [112, 38] on p "Pannes facturables" at bounding box center [100, 39] width 34 height 5
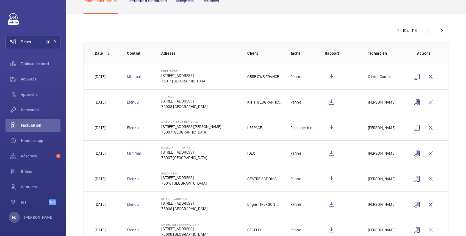
scroll to position [137, 0]
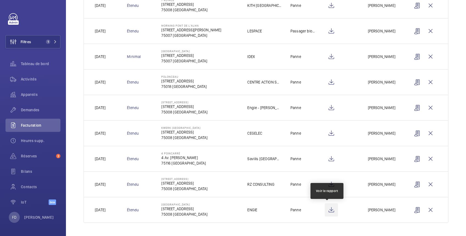
click at [327, 210] on wm-front-icon-button at bounding box center [331, 209] width 13 height 13
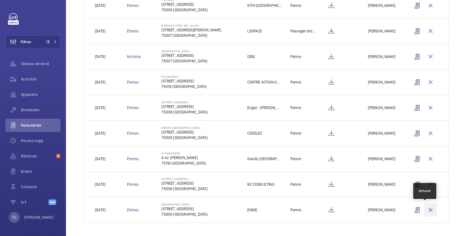
click at [424, 210] on wm-front-icon-button at bounding box center [430, 209] width 13 height 13
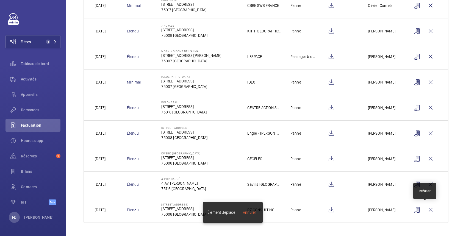
scroll to position [111, 0]
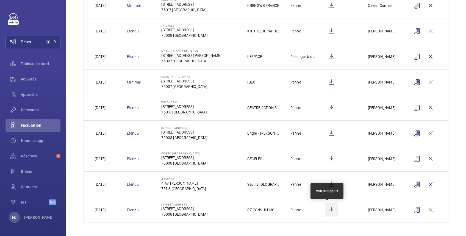
click at [327, 209] on wm-front-icon-button at bounding box center [331, 209] width 13 height 13
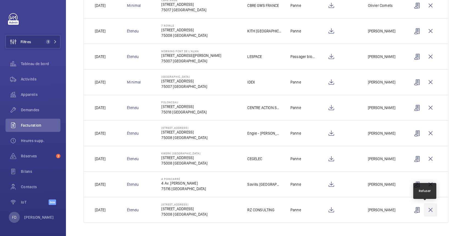
click at [425, 210] on wm-front-icon-button at bounding box center [430, 209] width 13 height 13
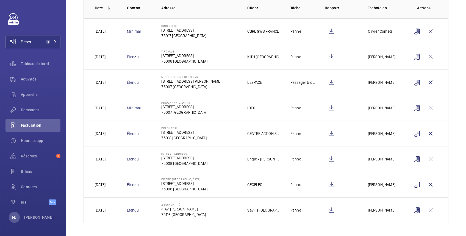
scroll to position [86, 0]
click at [325, 211] on wm-front-icon-button at bounding box center [331, 209] width 13 height 13
click at [328, 185] on wm-front-icon-button at bounding box center [331, 184] width 13 height 13
click at [327, 158] on wm-front-icon-button at bounding box center [331, 158] width 13 height 13
click at [426, 156] on wm-front-icon-button at bounding box center [430, 158] width 13 height 13
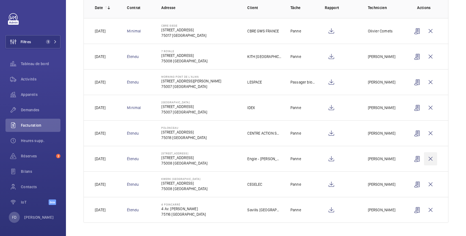
scroll to position [60, 0]
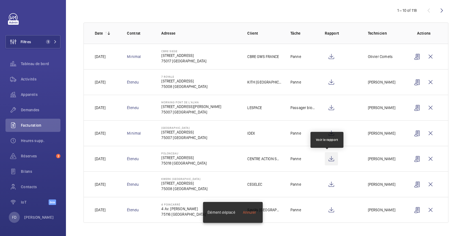
click at [328, 158] on wm-front-icon-button at bounding box center [331, 158] width 13 height 13
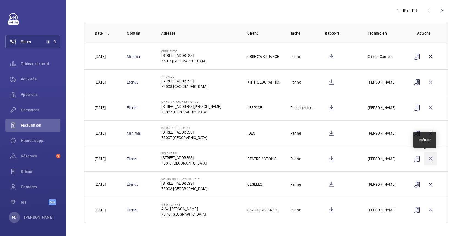
click at [425, 156] on wm-front-icon-button at bounding box center [430, 158] width 13 height 13
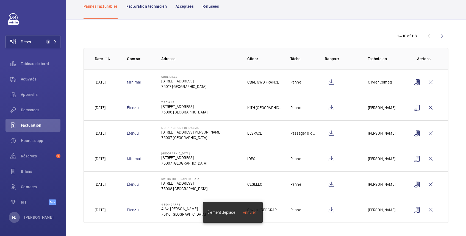
scroll to position [34, 0]
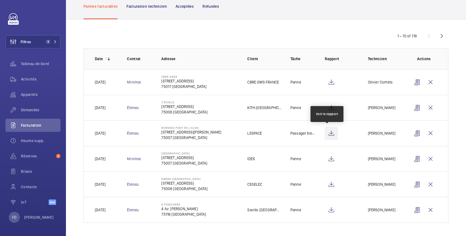
click at [327, 134] on wm-front-icon-button at bounding box center [331, 133] width 13 height 13
click at [435, 34] on wm-front-icon-button at bounding box center [441, 35] width 13 height 13
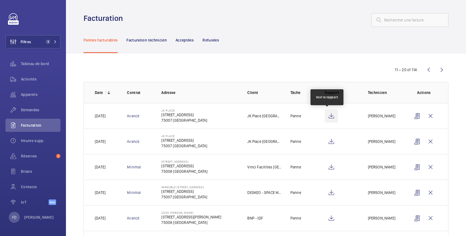
click at [330, 116] on wm-front-icon-button at bounding box center [331, 115] width 13 height 13
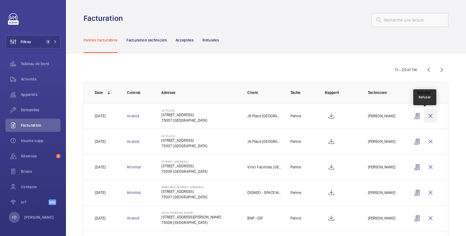
click at [426, 116] on wm-front-icon-button at bounding box center [430, 115] width 13 height 13
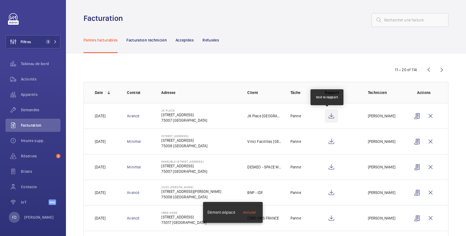
click at [328, 115] on wm-front-icon-button at bounding box center [331, 115] width 13 height 13
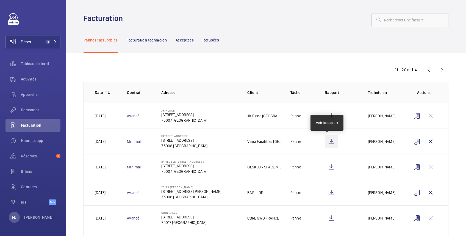
click at [329, 144] on wm-front-icon-button at bounding box center [331, 141] width 13 height 13
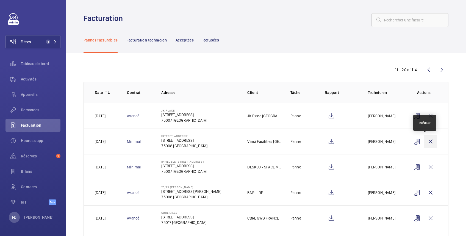
click at [424, 140] on wm-front-icon-button at bounding box center [430, 141] width 13 height 13
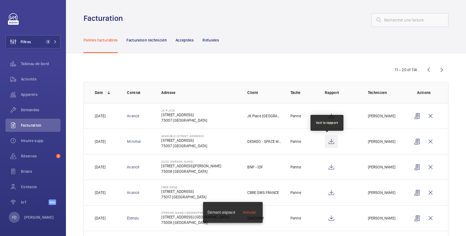
click at [326, 140] on wm-front-icon-button at bounding box center [331, 141] width 13 height 13
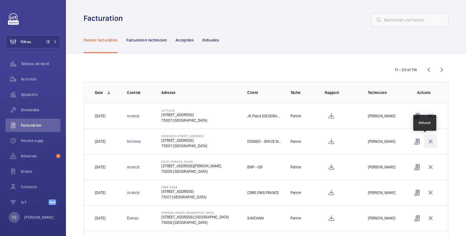
click at [427, 142] on wm-front-icon-button at bounding box center [430, 141] width 13 height 13
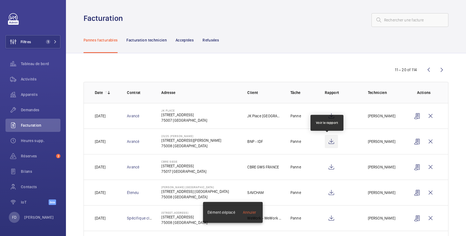
click at [327, 141] on wm-front-icon-button at bounding box center [331, 141] width 13 height 13
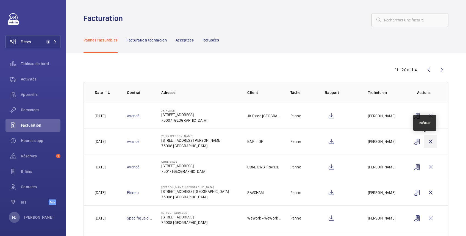
click at [426, 142] on wm-front-icon-button at bounding box center [430, 141] width 13 height 13
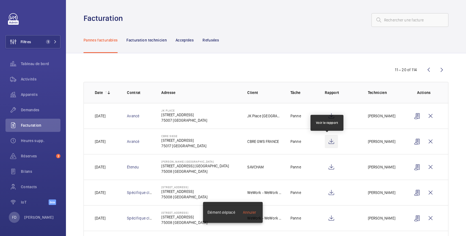
click at [327, 141] on wm-front-icon-button at bounding box center [331, 141] width 13 height 13
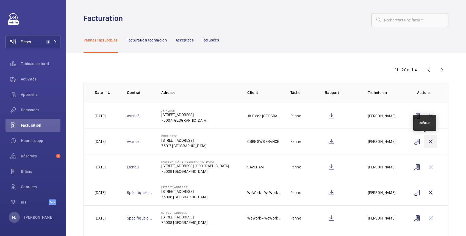
click at [427, 142] on wm-front-icon-button at bounding box center [430, 141] width 13 height 13
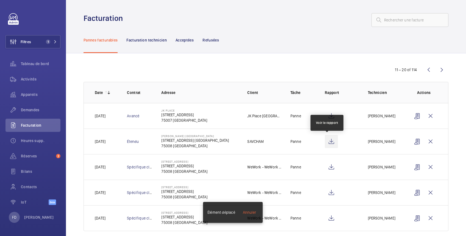
click at [327, 143] on wm-front-icon-button at bounding box center [331, 141] width 13 height 13
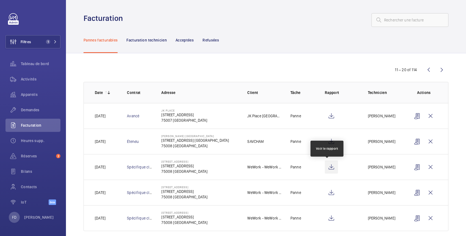
click at [327, 168] on wm-front-icon-button at bounding box center [331, 166] width 13 height 13
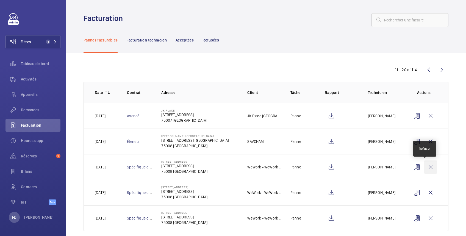
click at [424, 165] on wm-front-icon-button at bounding box center [430, 166] width 13 height 13
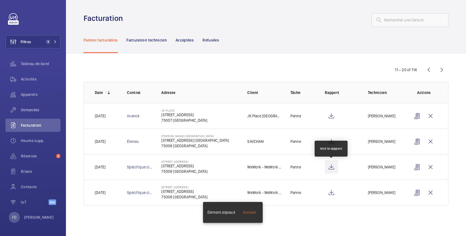
click at [330, 167] on wm-front-icon-button at bounding box center [331, 166] width 13 height 13
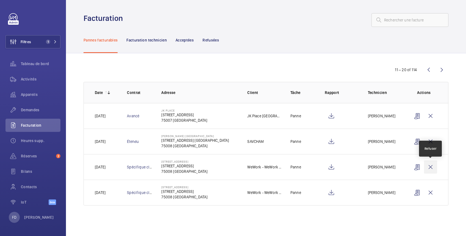
click at [431, 166] on wm-front-icon-button at bounding box center [430, 166] width 13 height 13
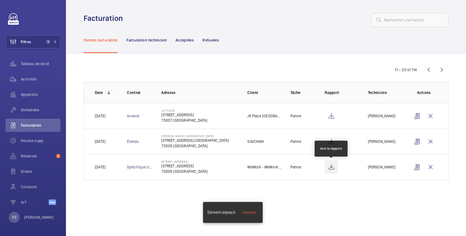
click at [332, 165] on wm-front-icon-button at bounding box center [331, 166] width 13 height 13
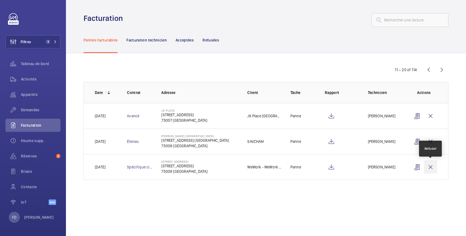
click at [433, 166] on wm-front-icon-button at bounding box center [430, 166] width 13 height 13
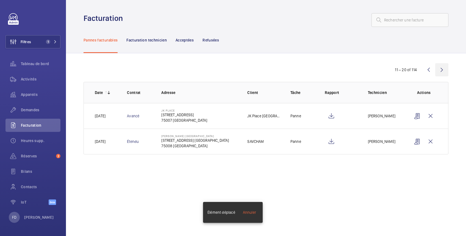
click at [441, 68] on wm-front-icon-button at bounding box center [441, 69] width 13 height 13
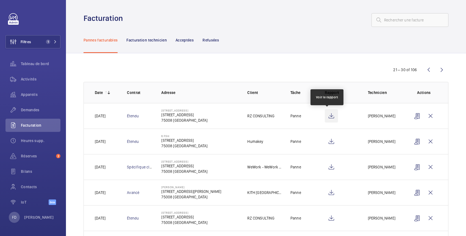
click at [329, 116] on wm-front-icon-button at bounding box center [331, 115] width 13 height 13
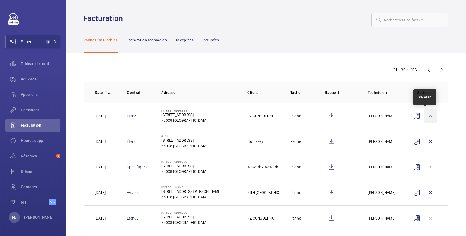
click at [428, 116] on wm-front-icon-button at bounding box center [430, 115] width 13 height 13
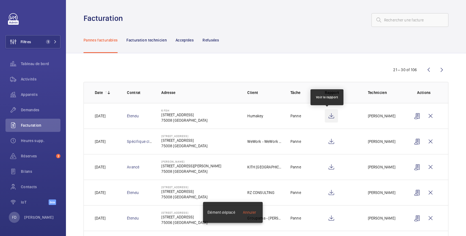
click at [327, 115] on wm-front-icon-button at bounding box center [331, 115] width 13 height 13
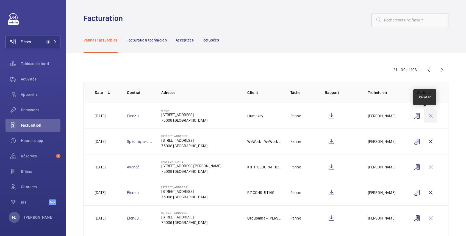
click at [425, 116] on wm-front-icon-button at bounding box center [430, 115] width 13 height 13
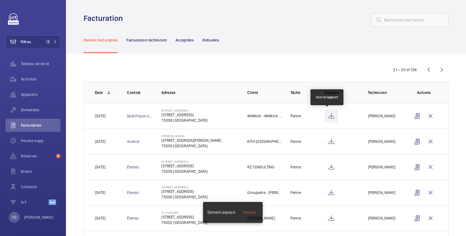
click at [327, 118] on wm-front-icon-button at bounding box center [331, 115] width 13 height 13
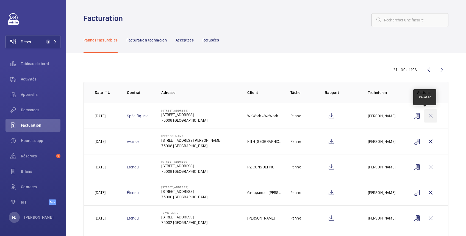
click at [428, 115] on wm-front-icon-button at bounding box center [430, 115] width 13 height 13
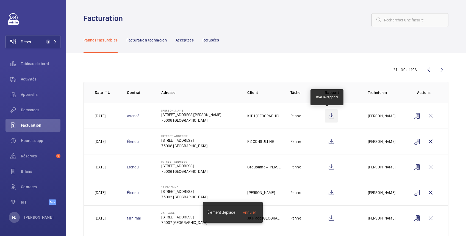
click at [329, 115] on wm-front-icon-button at bounding box center [331, 115] width 13 height 13
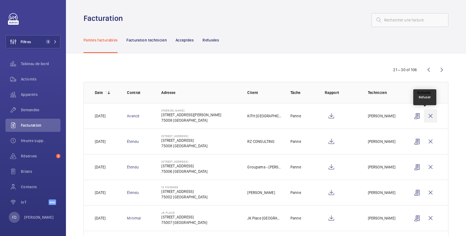
click at [425, 114] on wm-front-icon-button at bounding box center [430, 115] width 13 height 13
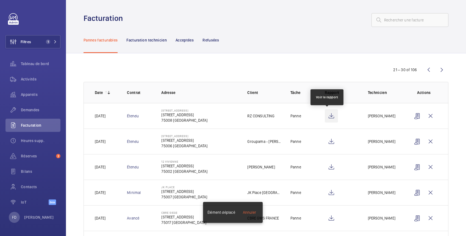
click at [329, 115] on wm-front-icon-button at bounding box center [331, 115] width 13 height 13
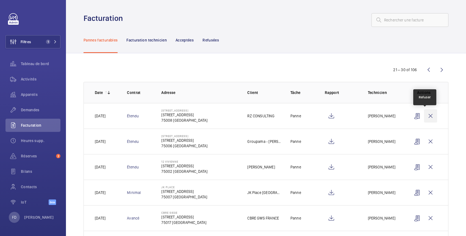
click at [425, 116] on wm-front-icon-button at bounding box center [430, 115] width 13 height 13
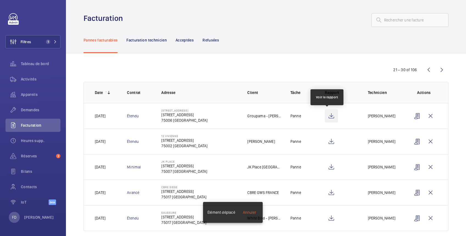
click at [327, 117] on wm-front-icon-button at bounding box center [331, 115] width 13 height 13
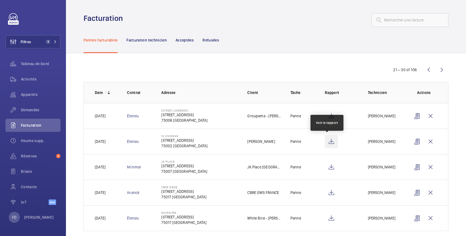
click at [330, 141] on wm-front-icon-button at bounding box center [331, 141] width 13 height 13
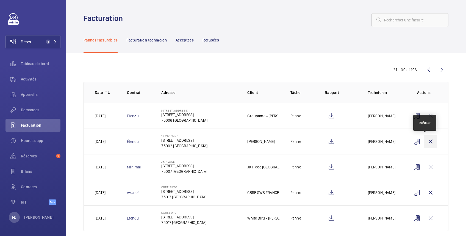
click at [424, 142] on wm-front-icon-button at bounding box center [430, 141] width 13 height 13
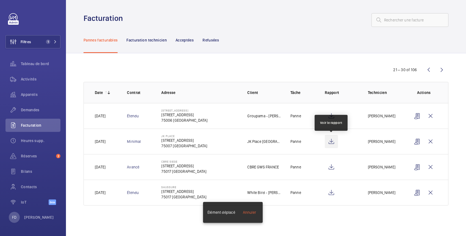
click at [332, 143] on wm-front-icon-button at bounding box center [331, 141] width 13 height 13
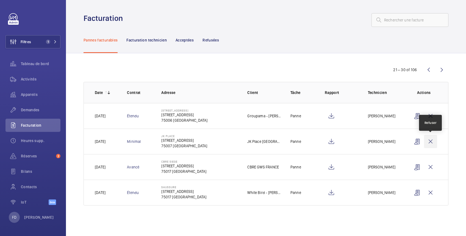
click at [431, 141] on wm-front-icon-button at bounding box center [430, 141] width 13 height 13
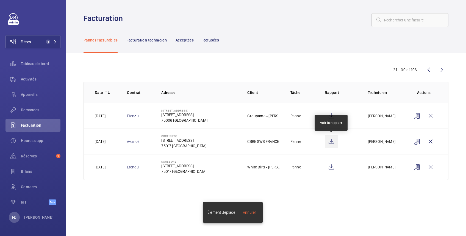
click at [334, 139] on wm-front-icon-button at bounding box center [331, 141] width 13 height 13
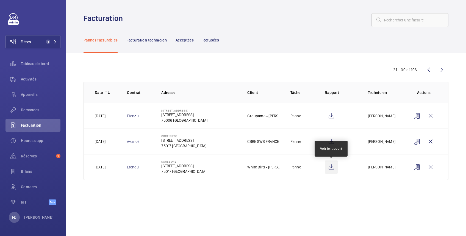
click at [332, 168] on wm-front-icon-button at bounding box center [331, 166] width 13 height 13
click at [440, 68] on wm-front-icon-button at bounding box center [441, 69] width 13 height 13
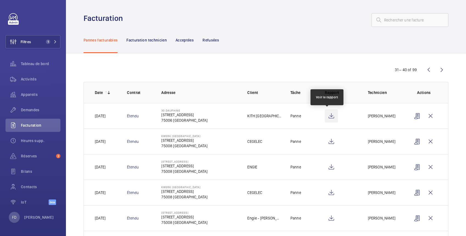
click at [327, 117] on wm-front-icon-button at bounding box center [331, 115] width 13 height 13
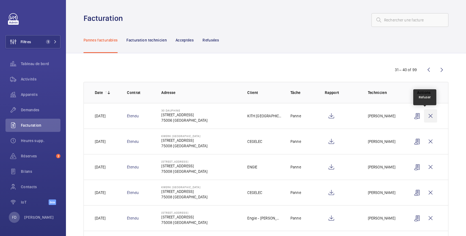
click at [425, 114] on wm-front-icon-button at bounding box center [430, 115] width 13 height 13
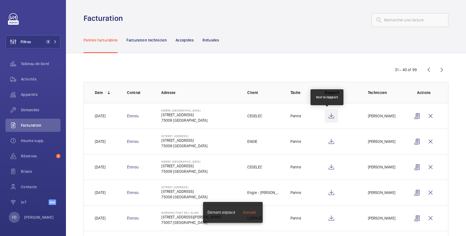
click at [328, 116] on wm-front-icon-button at bounding box center [331, 115] width 13 height 13
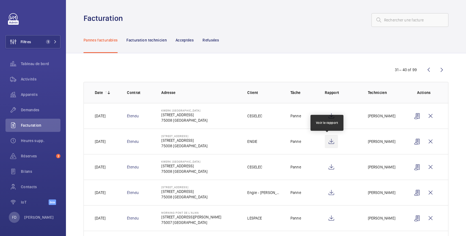
click at [328, 143] on wm-front-icon-button at bounding box center [331, 141] width 13 height 13
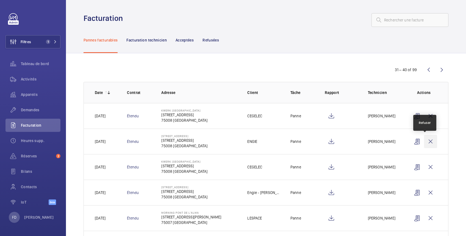
click at [425, 141] on wm-front-icon-button at bounding box center [430, 141] width 13 height 13
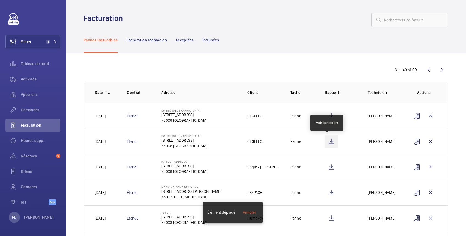
click at [325, 140] on wm-front-icon-button at bounding box center [331, 141] width 13 height 13
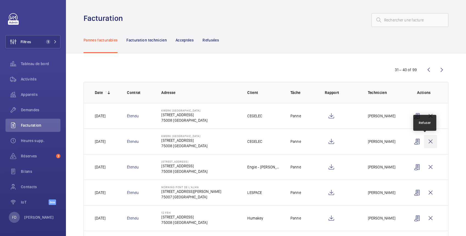
click at [424, 141] on wm-front-icon-button at bounding box center [430, 141] width 13 height 13
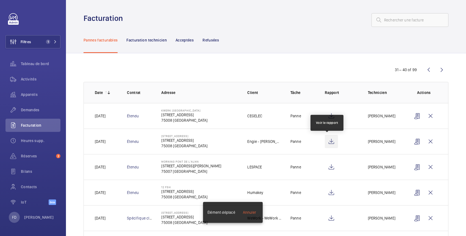
click at [329, 140] on wm-front-icon-button at bounding box center [331, 141] width 13 height 13
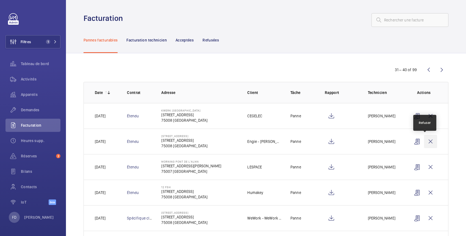
click at [426, 143] on wm-front-icon-button at bounding box center [430, 141] width 13 height 13
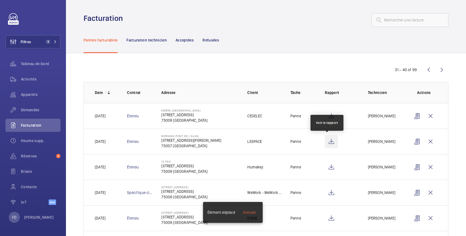
click at [328, 143] on wm-front-icon-button at bounding box center [331, 141] width 13 height 13
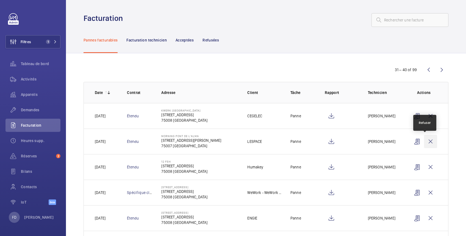
click at [425, 141] on wm-front-icon-button at bounding box center [430, 141] width 13 height 13
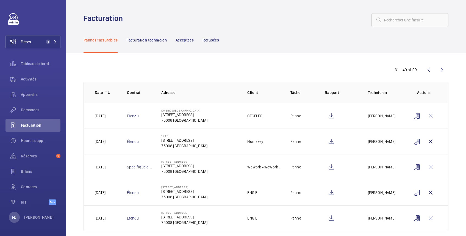
scroll to position [9, 0]
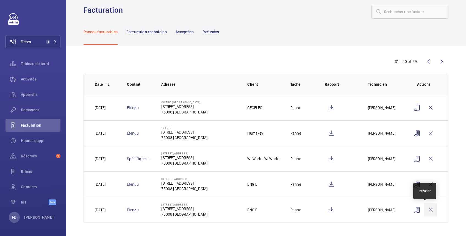
click at [424, 208] on wm-front-icon-button at bounding box center [430, 209] width 13 height 13
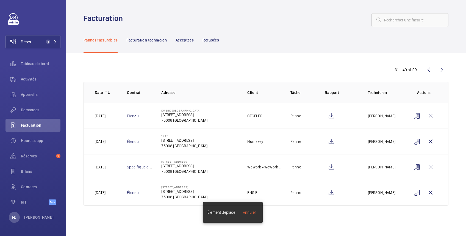
scroll to position [0, 0]
click at [430, 194] on wm-front-icon-button at bounding box center [430, 192] width 13 height 13
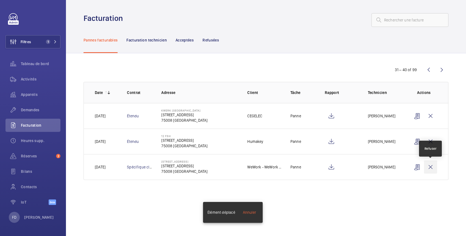
click at [433, 167] on wm-front-icon-button at bounding box center [430, 166] width 13 height 13
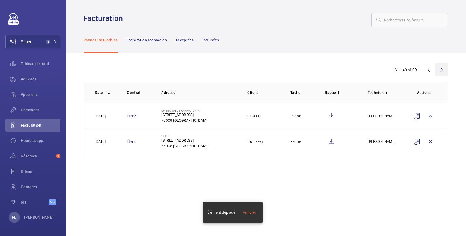
click at [443, 67] on wm-front-icon-button at bounding box center [441, 69] width 13 height 13
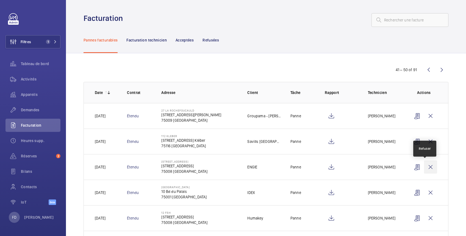
scroll to position [137, 0]
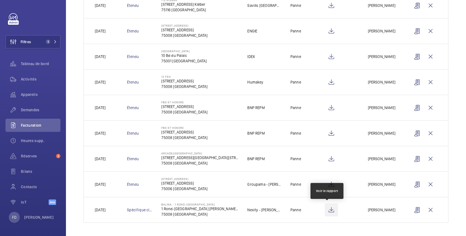
click at [326, 209] on wm-front-icon-button at bounding box center [331, 209] width 13 height 13
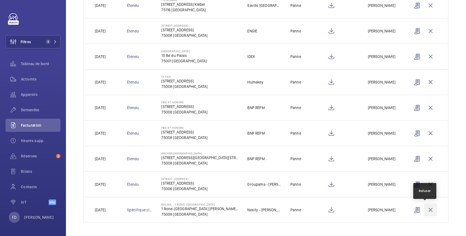
click at [424, 210] on wm-front-icon-button at bounding box center [430, 209] width 13 height 13
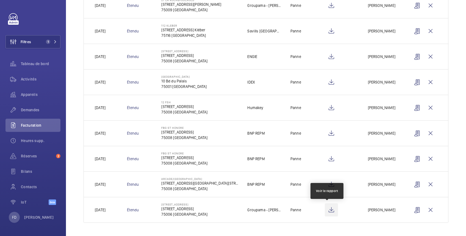
click at [330, 210] on wm-front-icon-button at bounding box center [331, 209] width 13 height 13
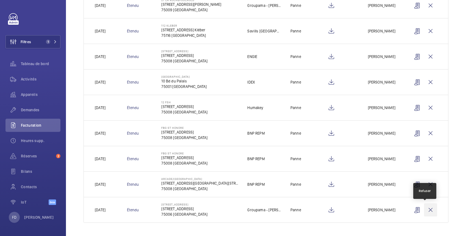
click at [425, 210] on wm-front-icon-button at bounding box center [430, 209] width 13 height 13
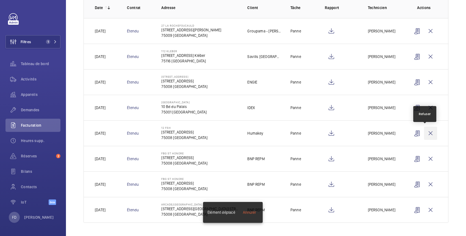
scroll to position [0, 0]
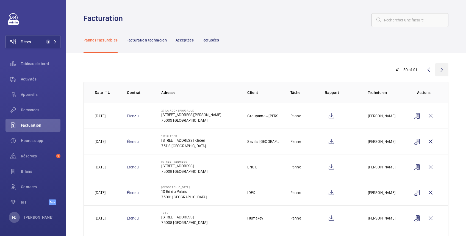
click at [436, 67] on wm-front-icon-button at bounding box center [441, 69] width 13 height 13
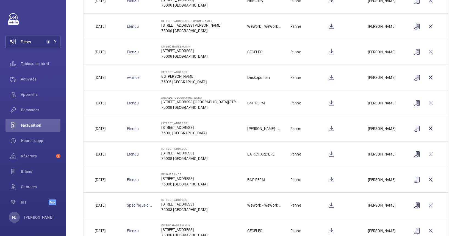
scroll to position [137, 0]
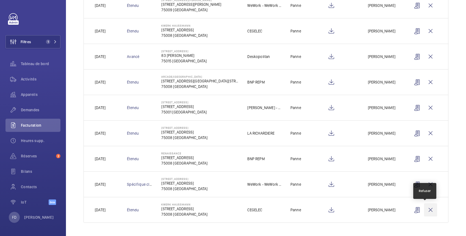
click at [426, 212] on wm-front-icon-button at bounding box center [430, 209] width 13 height 13
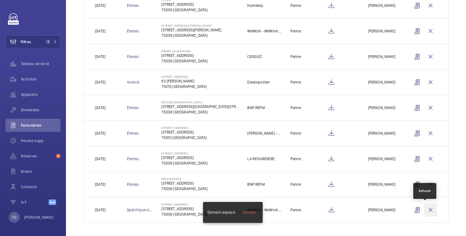
click at [424, 210] on wm-front-icon-button at bounding box center [430, 209] width 13 height 13
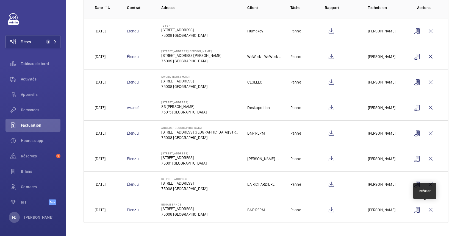
scroll to position [86, 0]
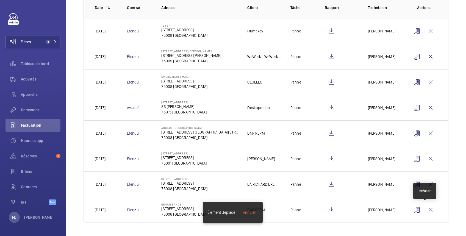
click at [424, 210] on wm-front-icon-button at bounding box center [430, 209] width 13 height 13
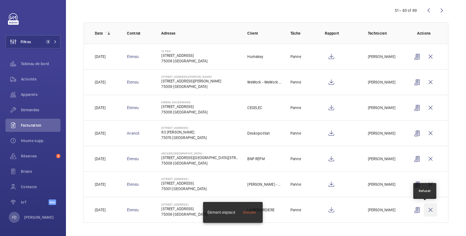
click at [424, 211] on wm-front-icon-button at bounding box center [430, 209] width 13 height 13
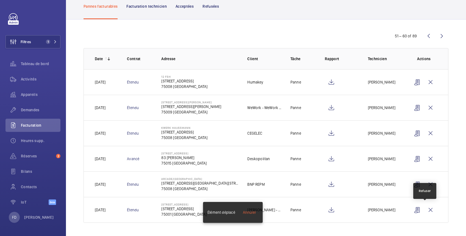
click at [424, 211] on wm-front-icon-button at bounding box center [430, 209] width 13 height 13
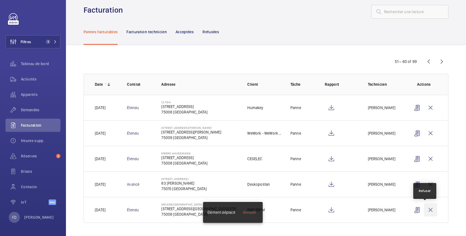
click at [424, 210] on wm-front-icon-button at bounding box center [430, 209] width 13 height 13
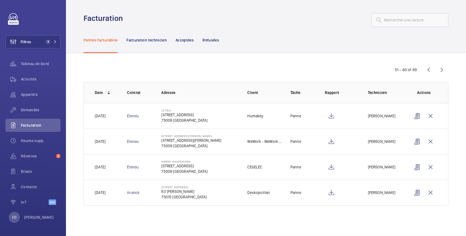
scroll to position [0, 0]
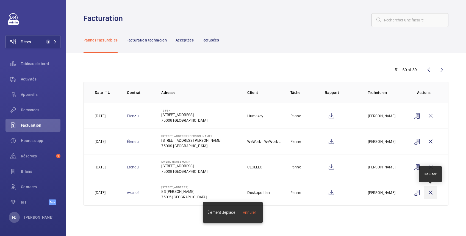
click at [433, 193] on wm-front-icon-button at bounding box center [430, 192] width 13 height 13
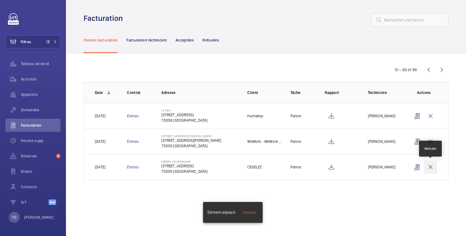
click at [432, 166] on wm-front-icon-button at bounding box center [430, 166] width 13 height 13
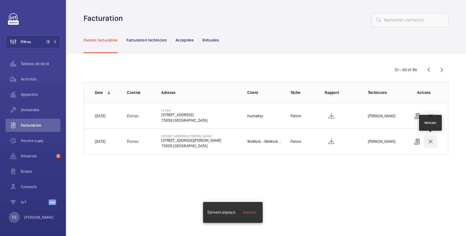
click at [431, 141] on wm-front-icon-button at bounding box center [430, 141] width 13 height 13
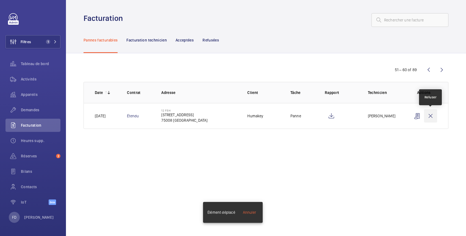
click at [431, 117] on wm-front-icon-button at bounding box center [430, 115] width 13 height 13
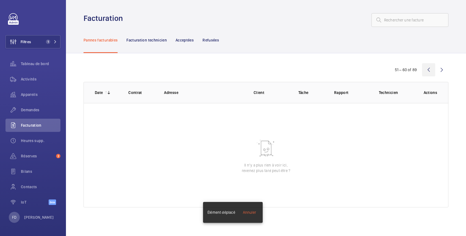
click at [428, 67] on wm-front-icon-button at bounding box center [428, 69] width 13 height 13
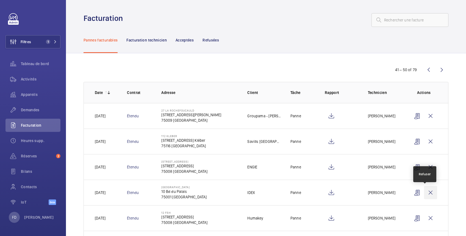
scroll to position [137, 0]
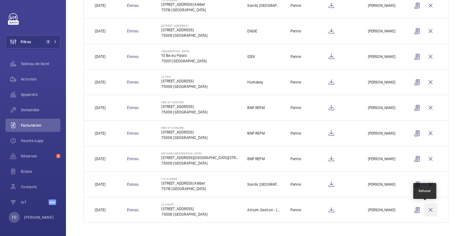
click at [425, 209] on wm-front-icon-button at bounding box center [430, 209] width 13 height 13
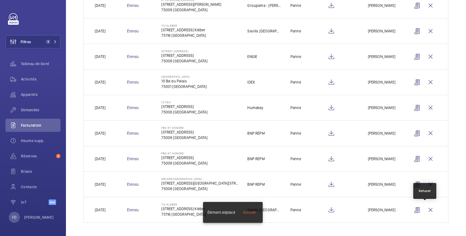
scroll to position [111, 0]
click at [425, 209] on wm-front-icon-button at bounding box center [430, 209] width 13 height 13
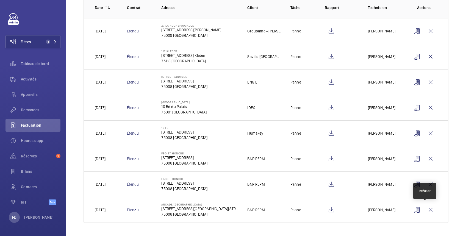
scroll to position [86, 0]
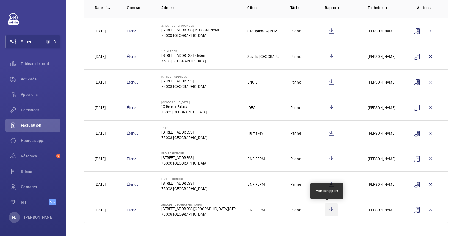
click at [326, 210] on wm-front-icon-button at bounding box center [331, 209] width 13 height 13
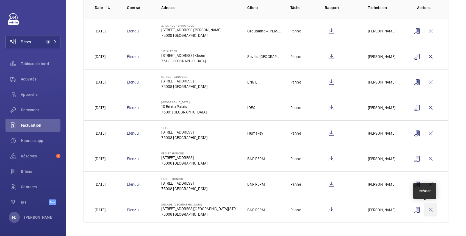
click at [424, 208] on wm-front-icon-button at bounding box center [430, 209] width 13 height 13
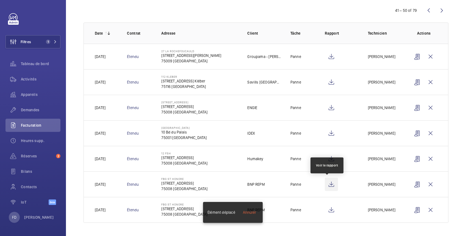
click at [325, 185] on wm-front-icon-button at bounding box center [331, 184] width 13 height 13
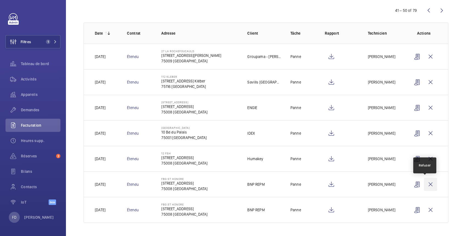
click at [424, 183] on wm-front-icon-button at bounding box center [430, 184] width 13 height 13
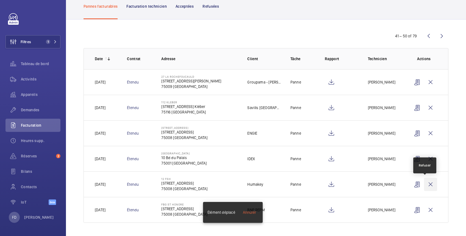
click at [424, 183] on wm-front-icon-button at bounding box center [430, 184] width 13 height 13
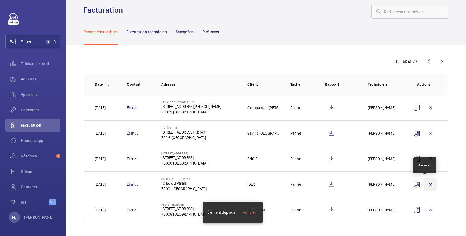
scroll to position [9, 0]
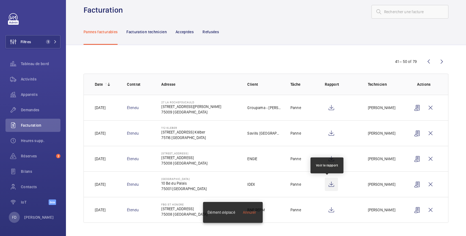
click at [327, 184] on wm-front-icon-button at bounding box center [331, 184] width 13 height 13
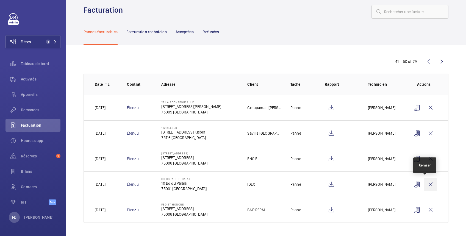
click at [425, 185] on wm-front-icon-button at bounding box center [430, 184] width 13 height 13
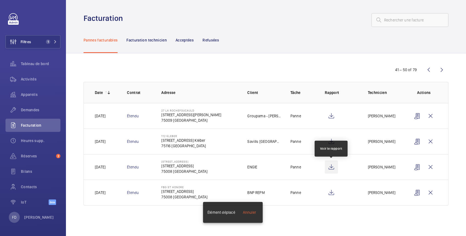
click at [331, 169] on wm-front-icon-button at bounding box center [331, 166] width 13 height 13
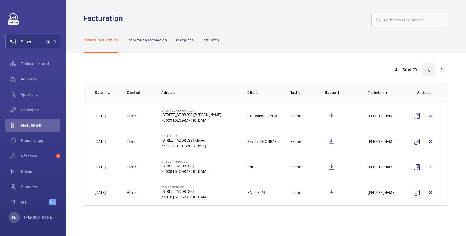
click at [428, 67] on wm-front-icon-button at bounding box center [428, 69] width 13 height 13
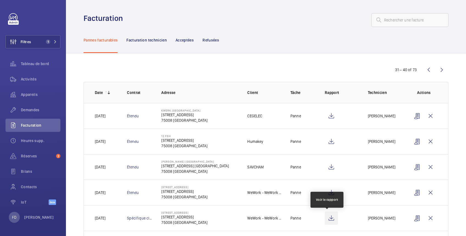
click at [329, 219] on wm-front-icon-button at bounding box center [331, 217] width 13 height 13
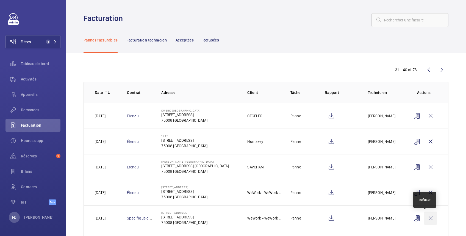
click at [425, 217] on wm-front-icon-button at bounding box center [430, 217] width 13 height 13
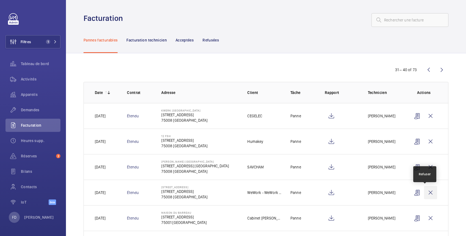
click at [425, 192] on wm-front-icon-button at bounding box center [430, 192] width 13 height 13
click at [424, 71] on wm-front-icon-button at bounding box center [428, 69] width 13 height 13
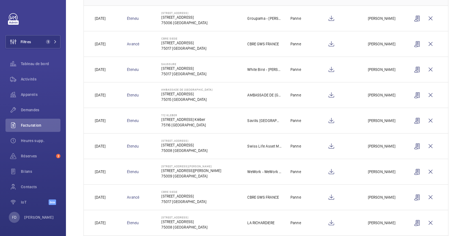
scroll to position [137, 0]
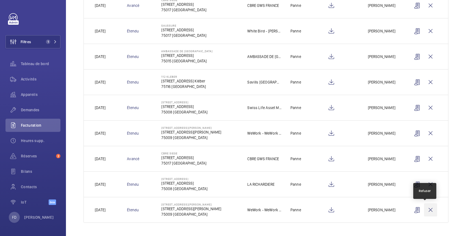
click at [426, 210] on wm-front-icon-button at bounding box center [430, 209] width 13 height 13
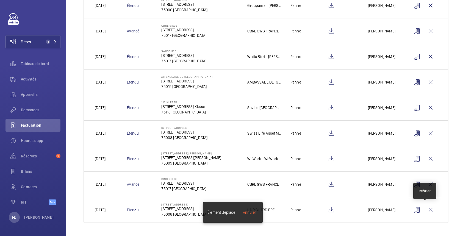
scroll to position [111, 0]
click at [426, 107] on wm-front-icon-button at bounding box center [430, 107] width 13 height 13
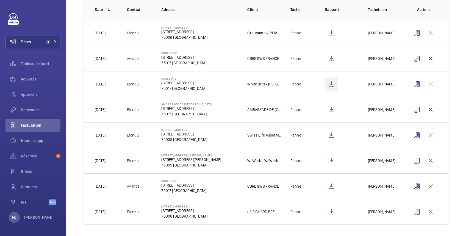
scroll to position [86, 0]
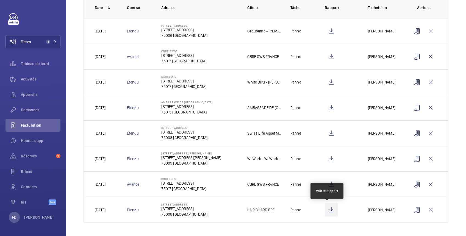
click at [326, 211] on wm-front-icon-button at bounding box center [331, 209] width 13 height 13
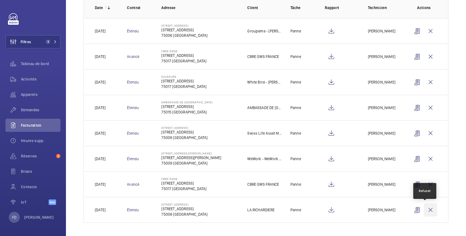
click at [424, 210] on wm-front-icon-button at bounding box center [430, 209] width 13 height 13
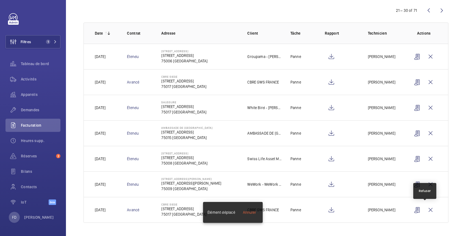
scroll to position [60, 0]
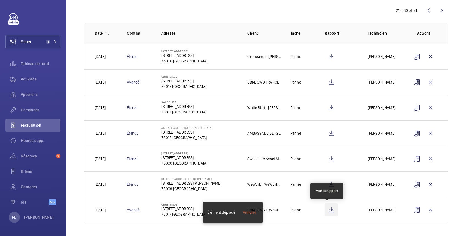
click at [327, 209] on wm-front-icon-button at bounding box center [331, 209] width 13 height 13
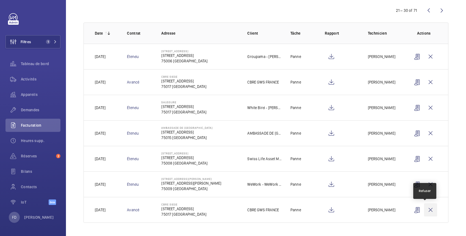
click at [425, 210] on wm-front-icon-button at bounding box center [430, 209] width 13 height 13
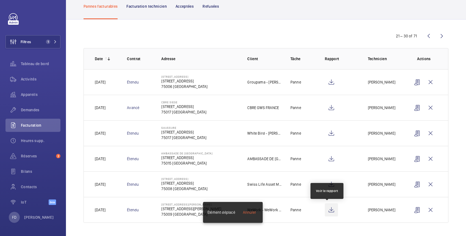
click at [327, 210] on wm-front-icon-button at bounding box center [331, 209] width 13 height 13
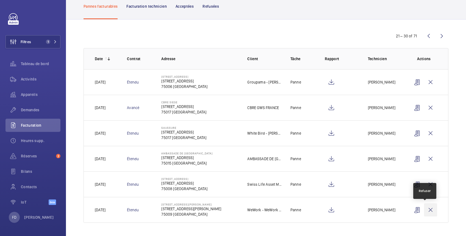
click at [427, 210] on wm-front-icon-button at bounding box center [430, 209] width 13 height 13
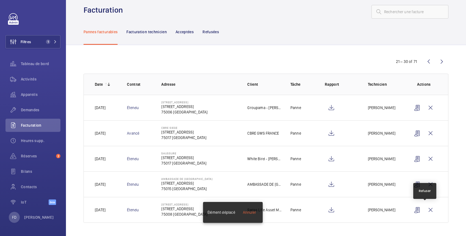
scroll to position [9, 0]
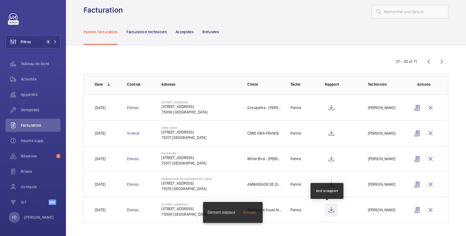
click at [329, 210] on wm-front-icon-button at bounding box center [331, 209] width 13 height 13
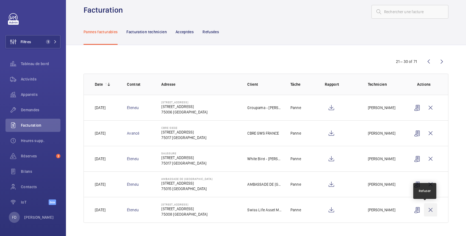
click at [426, 208] on wm-front-icon-button at bounding box center [430, 209] width 13 height 13
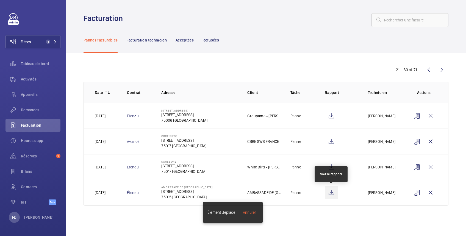
click at [333, 192] on wm-front-icon-button at bounding box center [331, 192] width 13 height 13
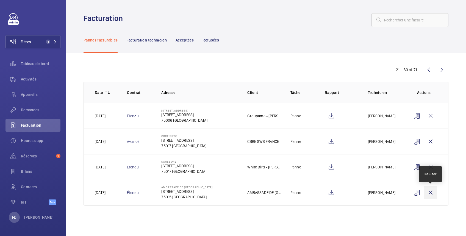
click at [431, 194] on wm-front-icon-button at bounding box center [430, 192] width 13 height 13
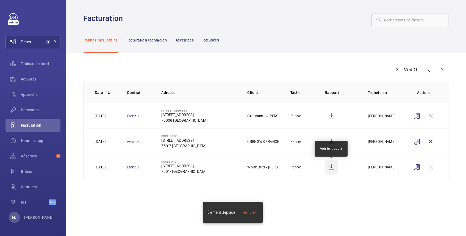
click at [331, 166] on wm-front-icon-button at bounding box center [331, 166] width 13 height 13
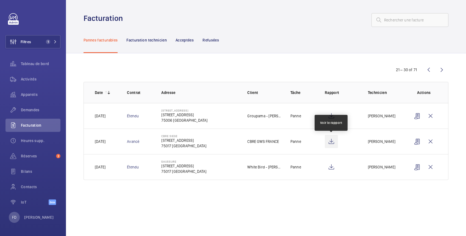
click at [331, 143] on wm-front-icon-button at bounding box center [331, 141] width 13 height 13
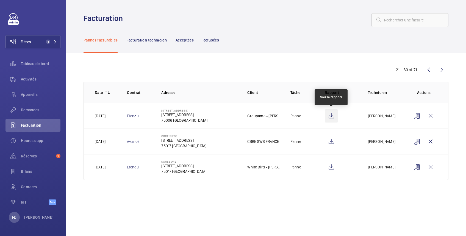
click at [332, 116] on wm-front-icon-button at bounding box center [331, 115] width 13 height 13
click at [428, 69] on wm-front-icon-button at bounding box center [428, 69] width 13 height 13
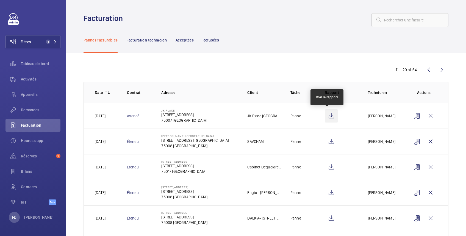
click at [330, 114] on wm-front-icon-button at bounding box center [331, 115] width 13 height 13
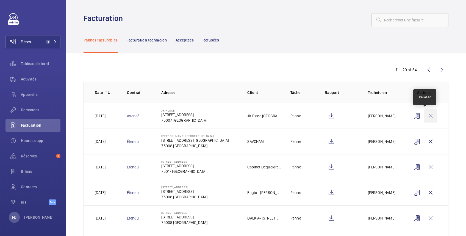
click at [427, 117] on wm-front-icon-button at bounding box center [430, 115] width 13 height 13
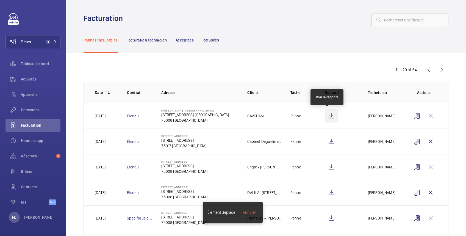
click at [327, 116] on wm-front-icon-button at bounding box center [331, 115] width 13 height 13
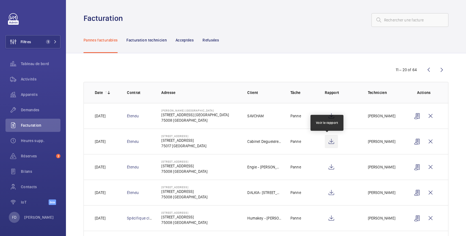
click at [328, 143] on wm-front-icon-button at bounding box center [331, 141] width 13 height 13
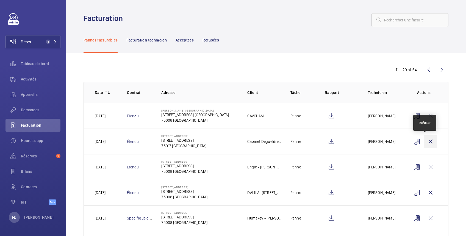
click at [426, 141] on wm-front-icon-button at bounding box center [430, 141] width 13 height 13
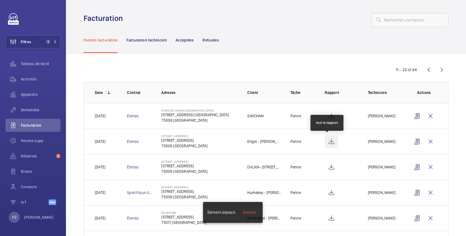
click at [328, 142] on wm-front-icon-button at bounding box center [331, 141] width 13 height 13
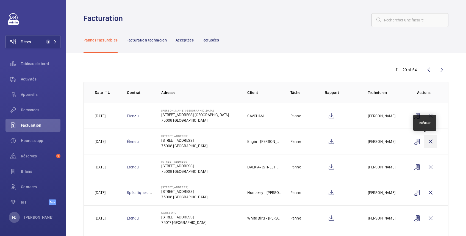
click at [425, 140] on wm-front-icon-button at bounding box center [430, 141] width 13 height 13
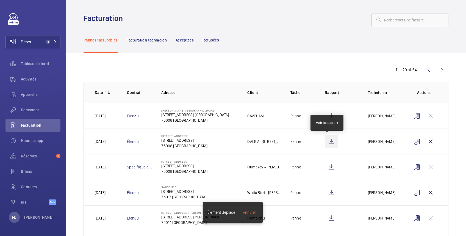
click at [328, 141] on wm-front-icon-button at bounding box center [331, 141] width 13 height 13
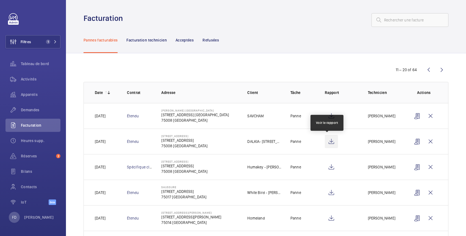
click at [327, 143] on wm-front-icon-button at bounding box center [331, 141] width 13 height 13
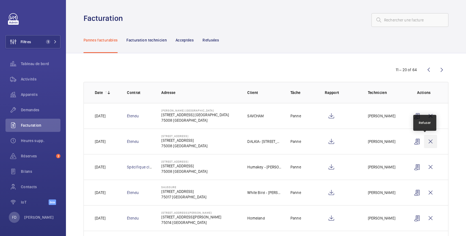
click at [425, 141] on wm-front-icon-button at bounding box center [430, 141] width 13 height 13
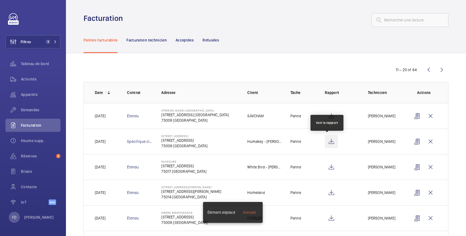
click at [327, 138] on wm-front-icon-button at bounding box center [331, 141] width 13 height 13
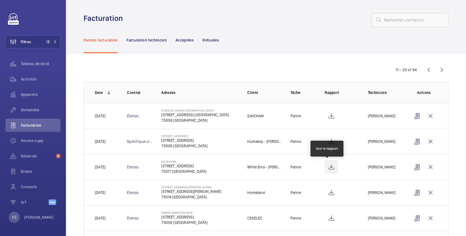
click at [328, 170] on wm-front-icon-button at bounding box center [331, 166] width 13 height 13
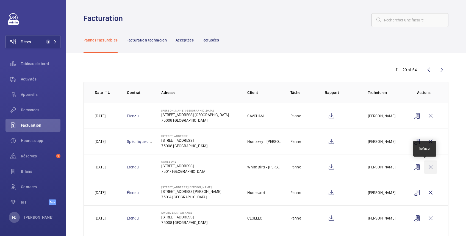
click at [425, 166] on wm-front-icon-button at bounding box center [430, 166] width 13 height 13
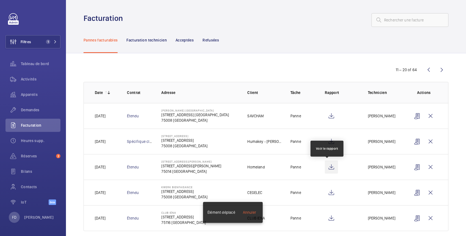
click at [328, 166] on wm-front-icon-button at bounding box center [331, 166] width 13 height 13
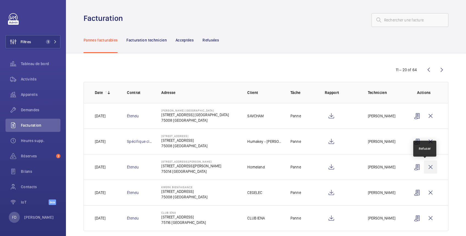
click at [424, 166] on wm-front-icon-button at bounding box center [430, 166] width 13 height 13
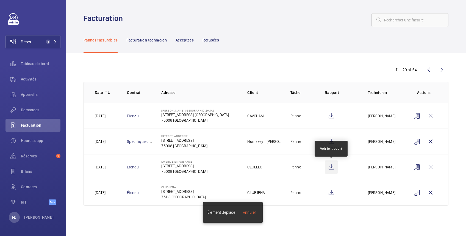
click at [333, 166] on wm-front-icon-button at bounding box center [331, 166] width 13 height 13
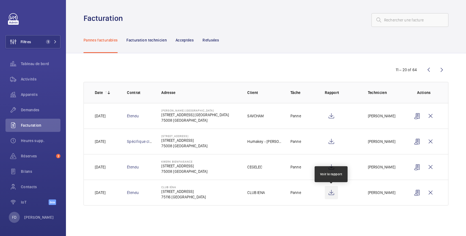
click at [330, 190] on wm-front-icon-button at bounding box center [331, 192] width 13 height 13
click at [442, 69] on wm-front-icon-button at bounding box center [441, 69] width 13 height 13
